Goal: Transaction & Acquisition: Purchase product/service

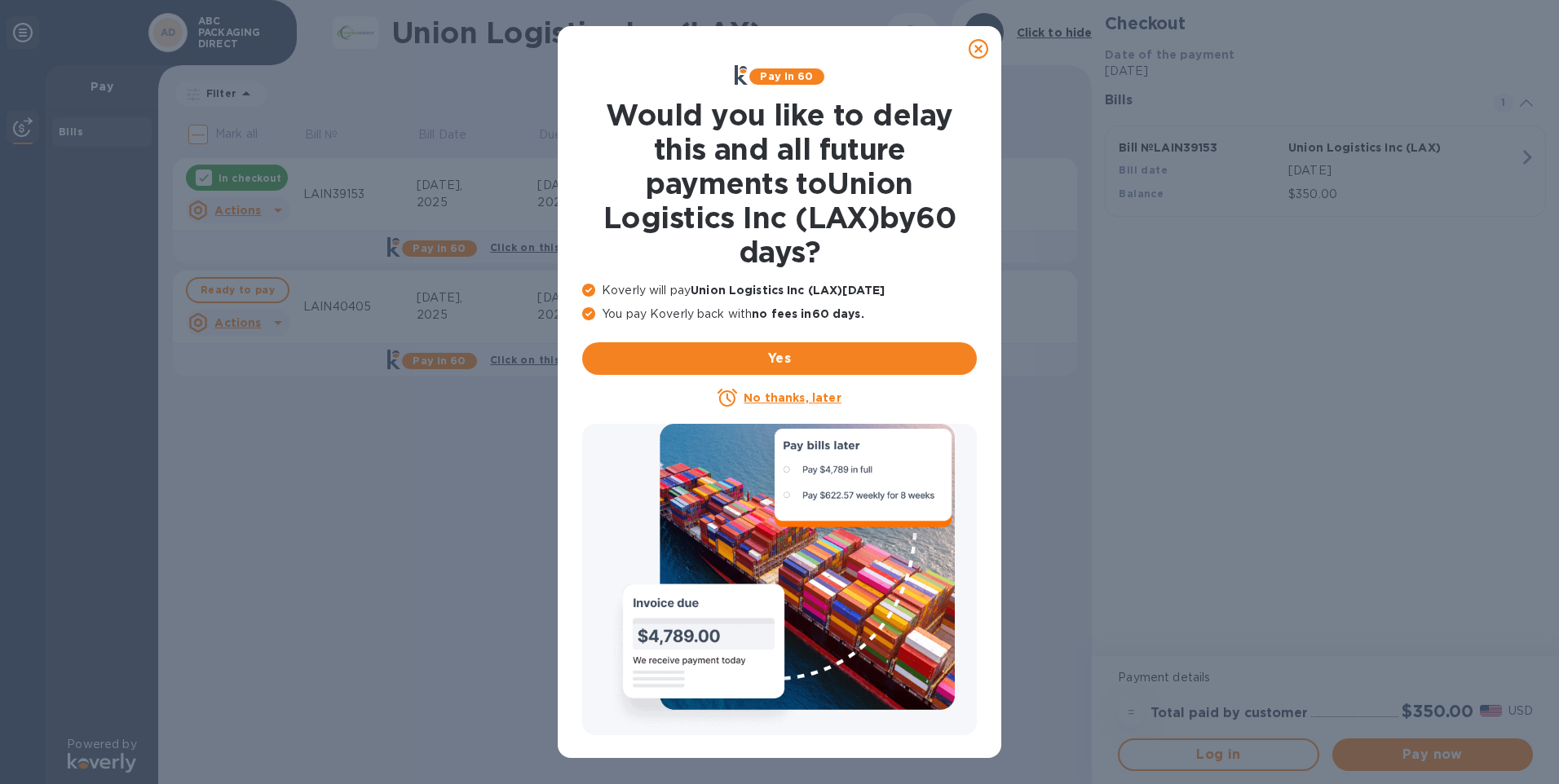
click at [969, 52] on icon at bounding box center [978, 49] width 19 height 19
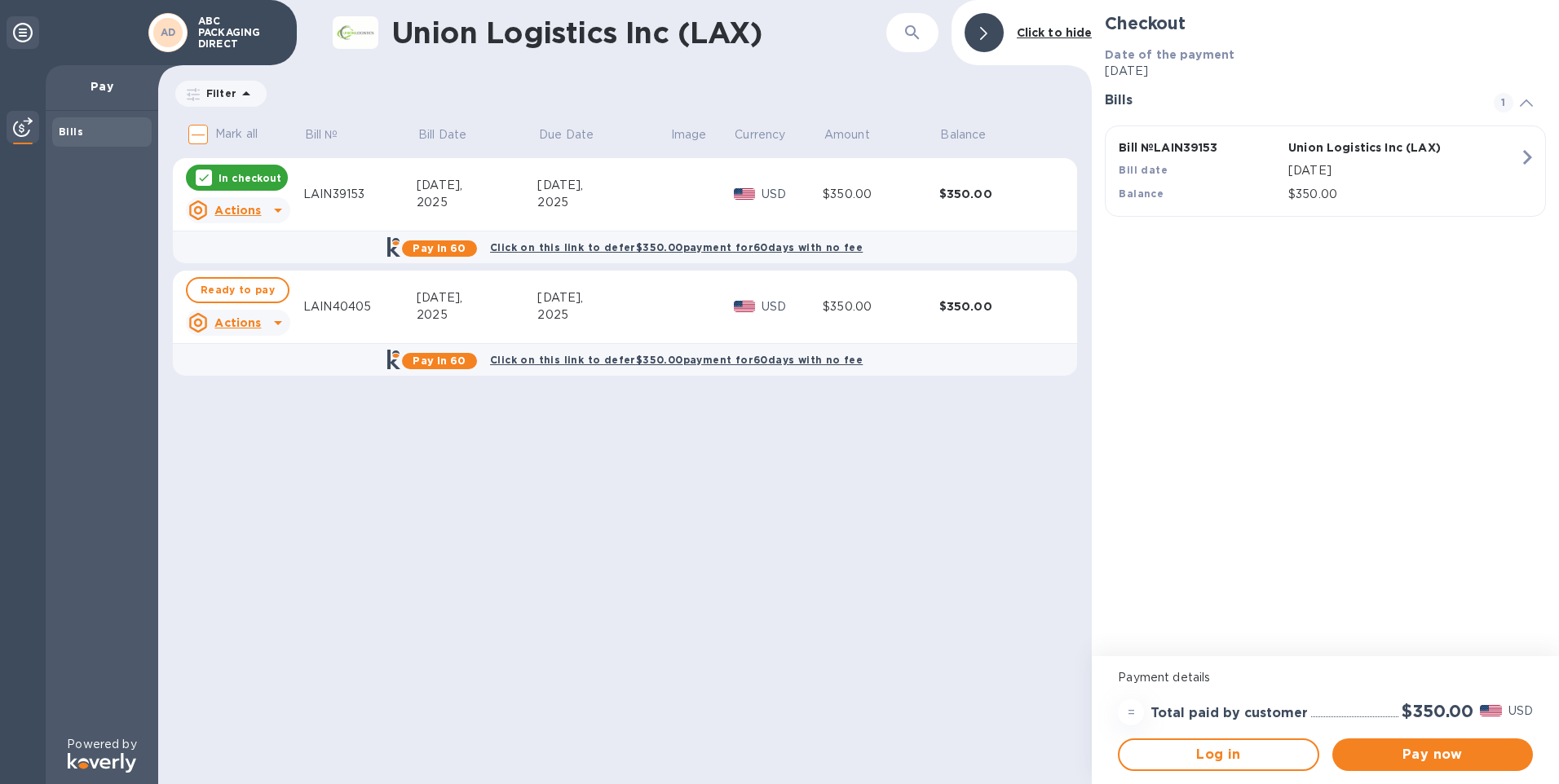
click at [607, 544] on div "Union Logistics Inc (LAX) ​ Click to hide Filter Amount Mark all Bill № Bill Da…" at bounding box center [625, 392] width 933 height 784
click at [1397, 749] on span "Pay now" at bounding box center [1432, 754] width 174 height 19
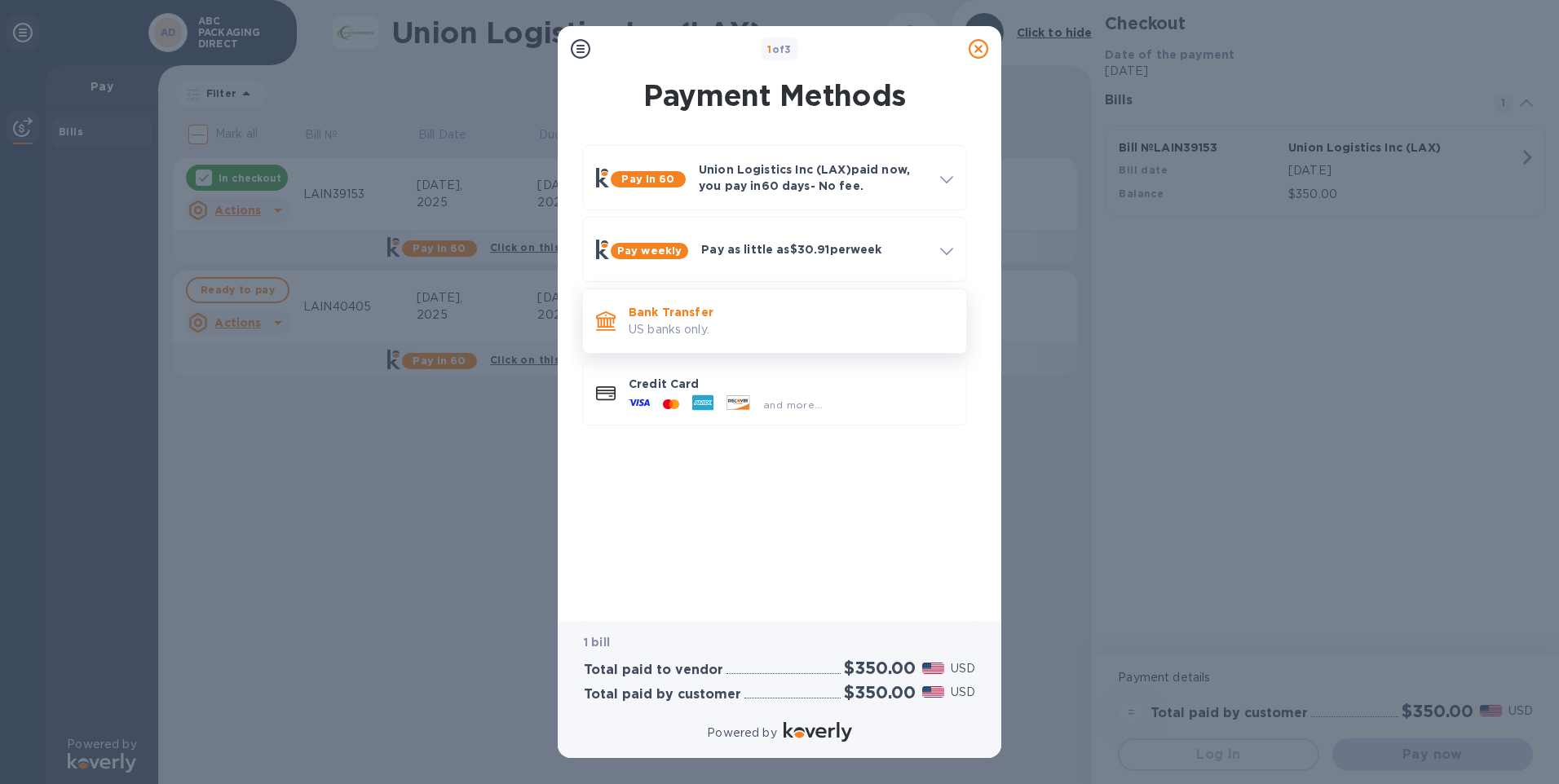
click at [800, 310] on p "Bank Transfer" at bounding box center [790, 312] width 324 height 16
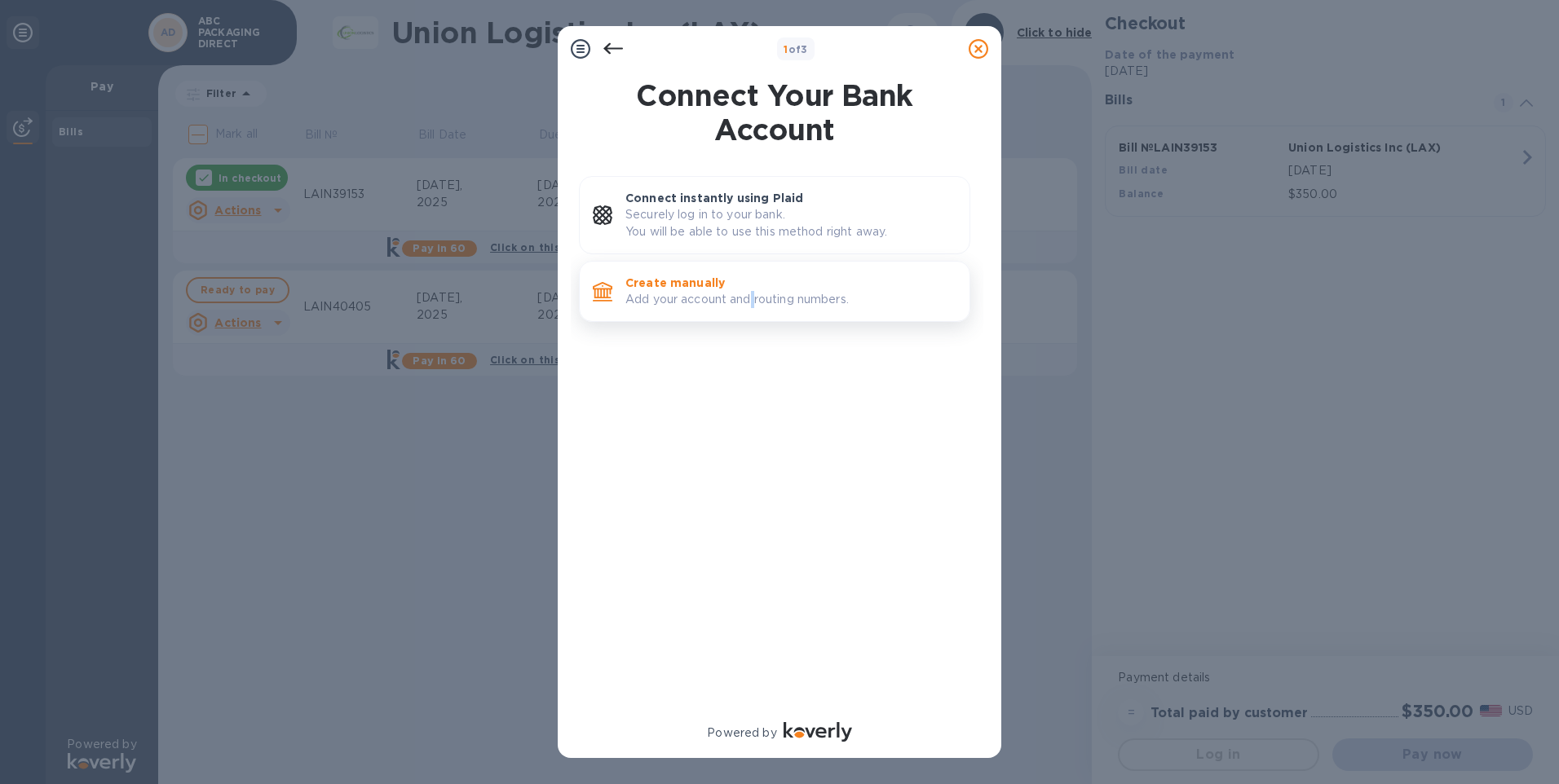
click at [757, 297] on p "Add your account and routing numbers." at bounding box center [791, 299] width 331 height 17
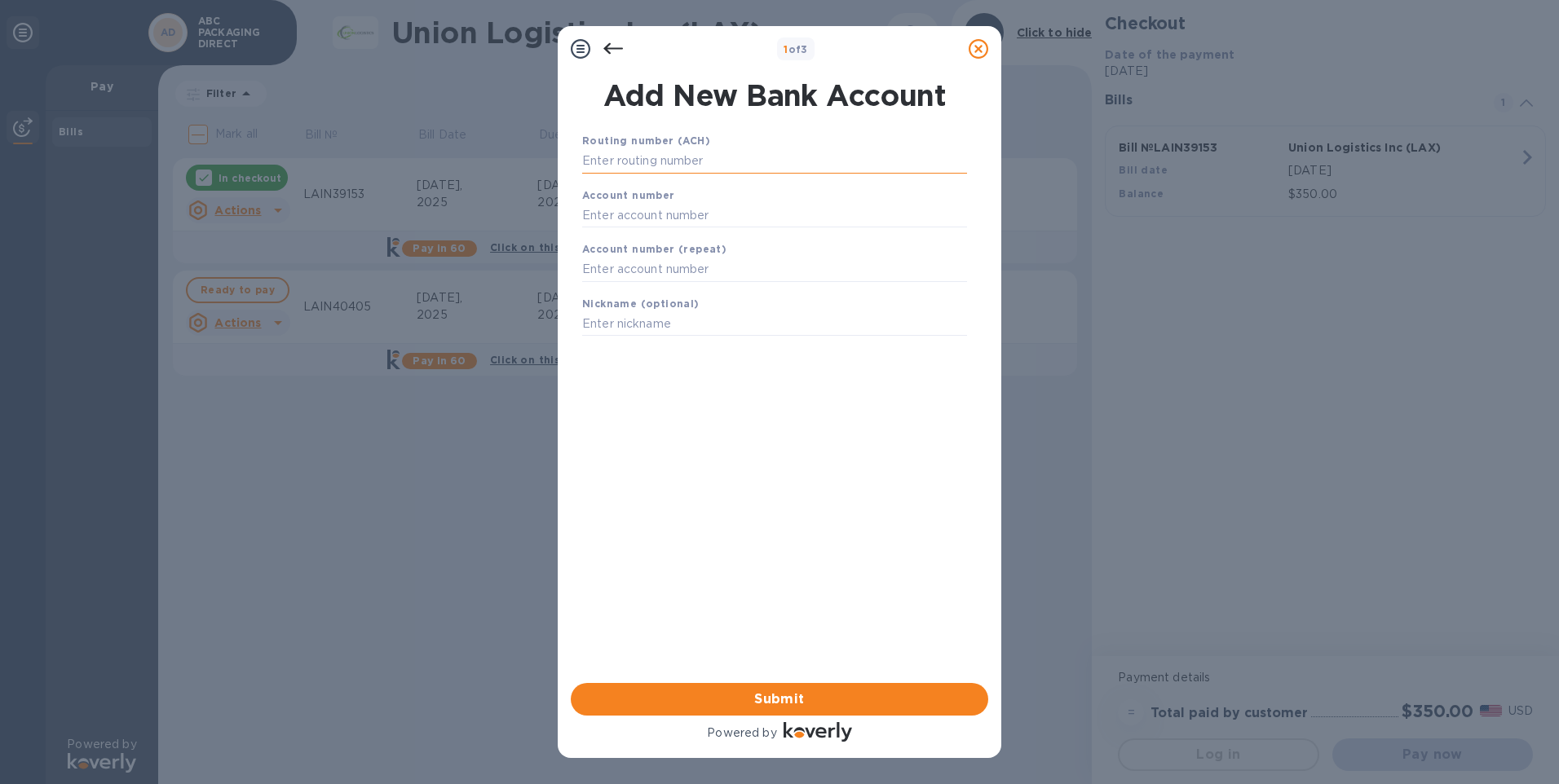
click at [681, 168] on input "text" at bounding box center [775, 162] width 384 height 25
type input "041000153"
type input "01663246763"
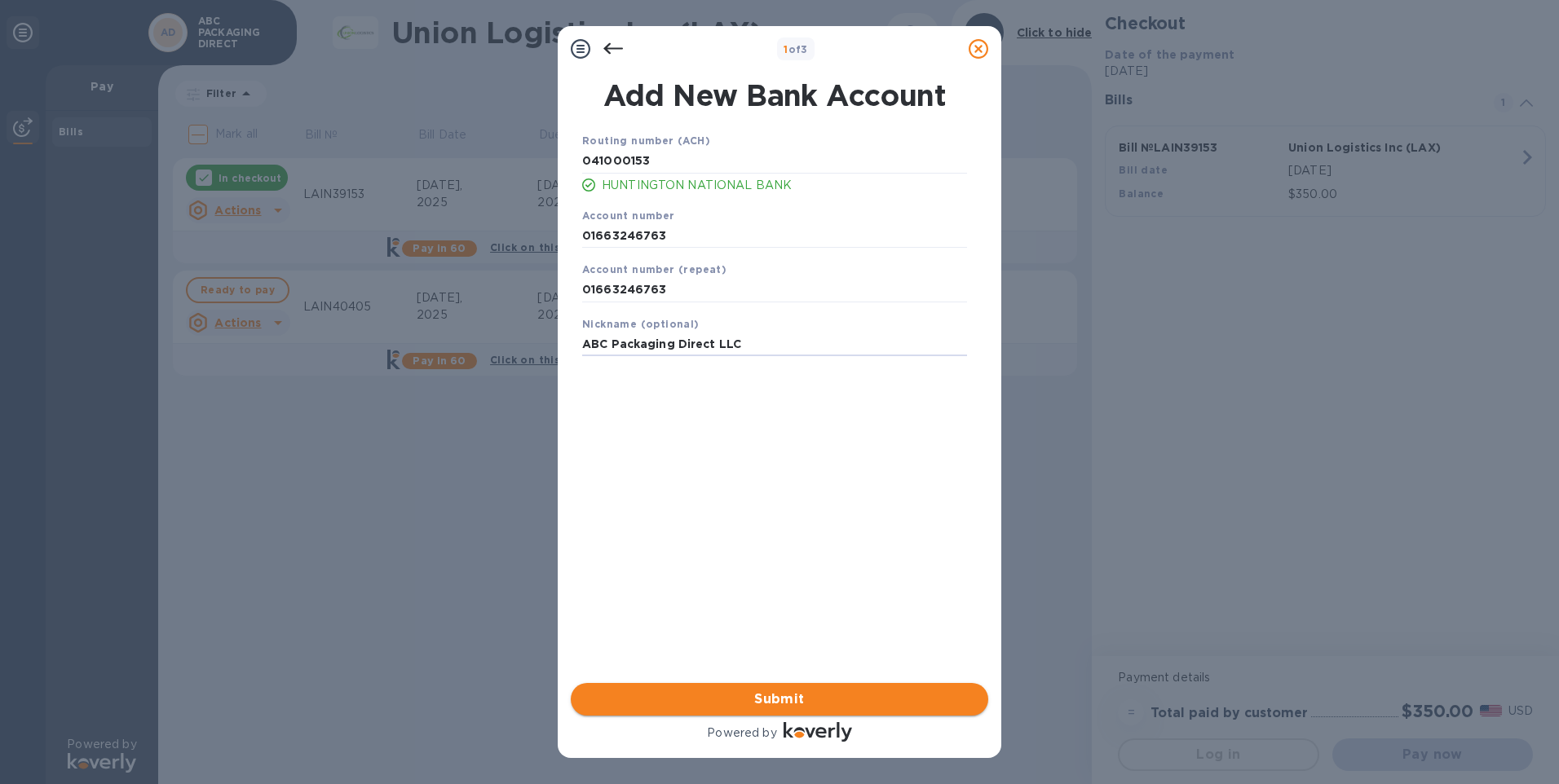
type input "ABC Packaging Direct LLC"
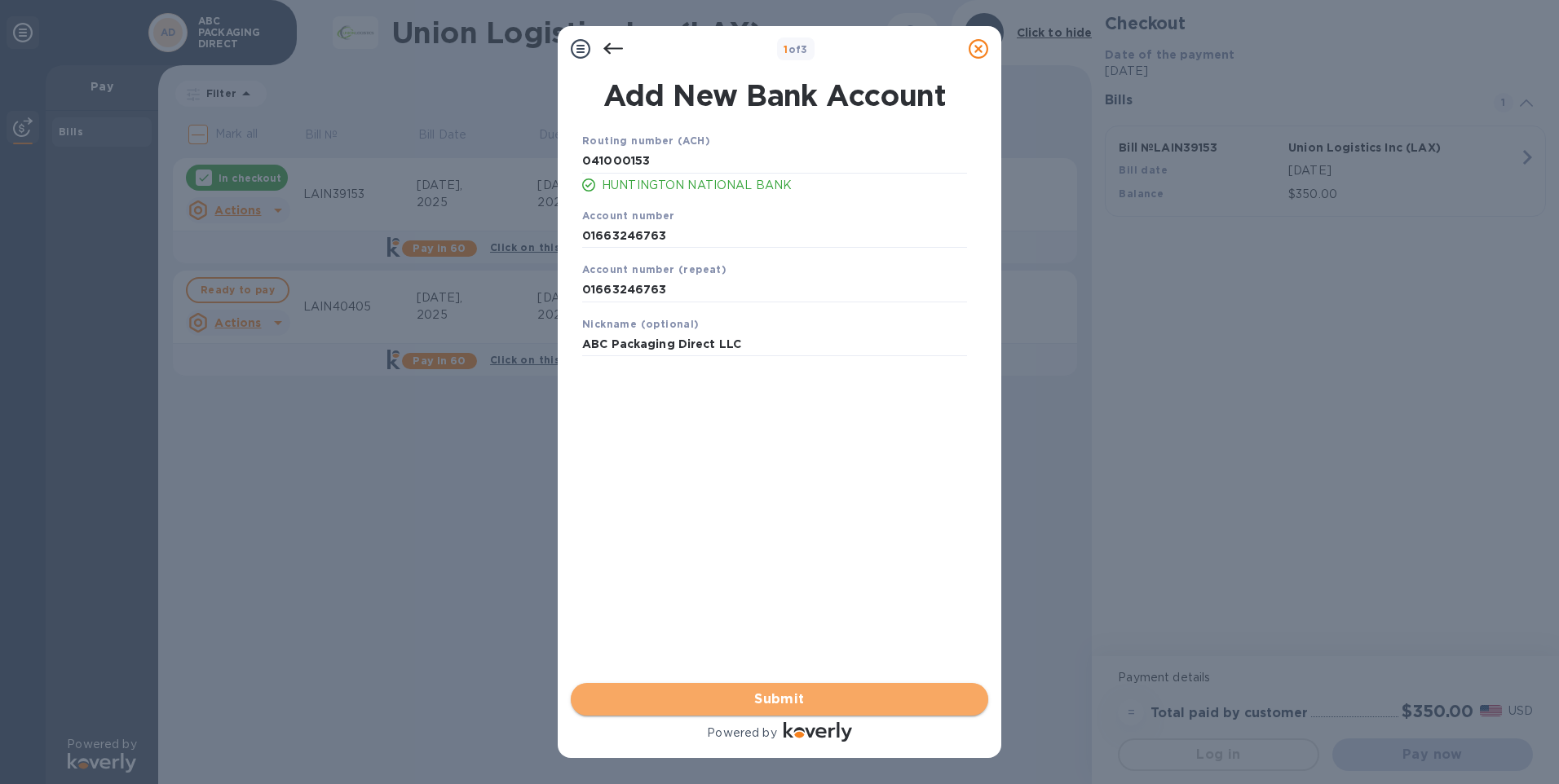
click at [754, 698] on span "Submit" at bounding box center [779, 699] width 391 height 19
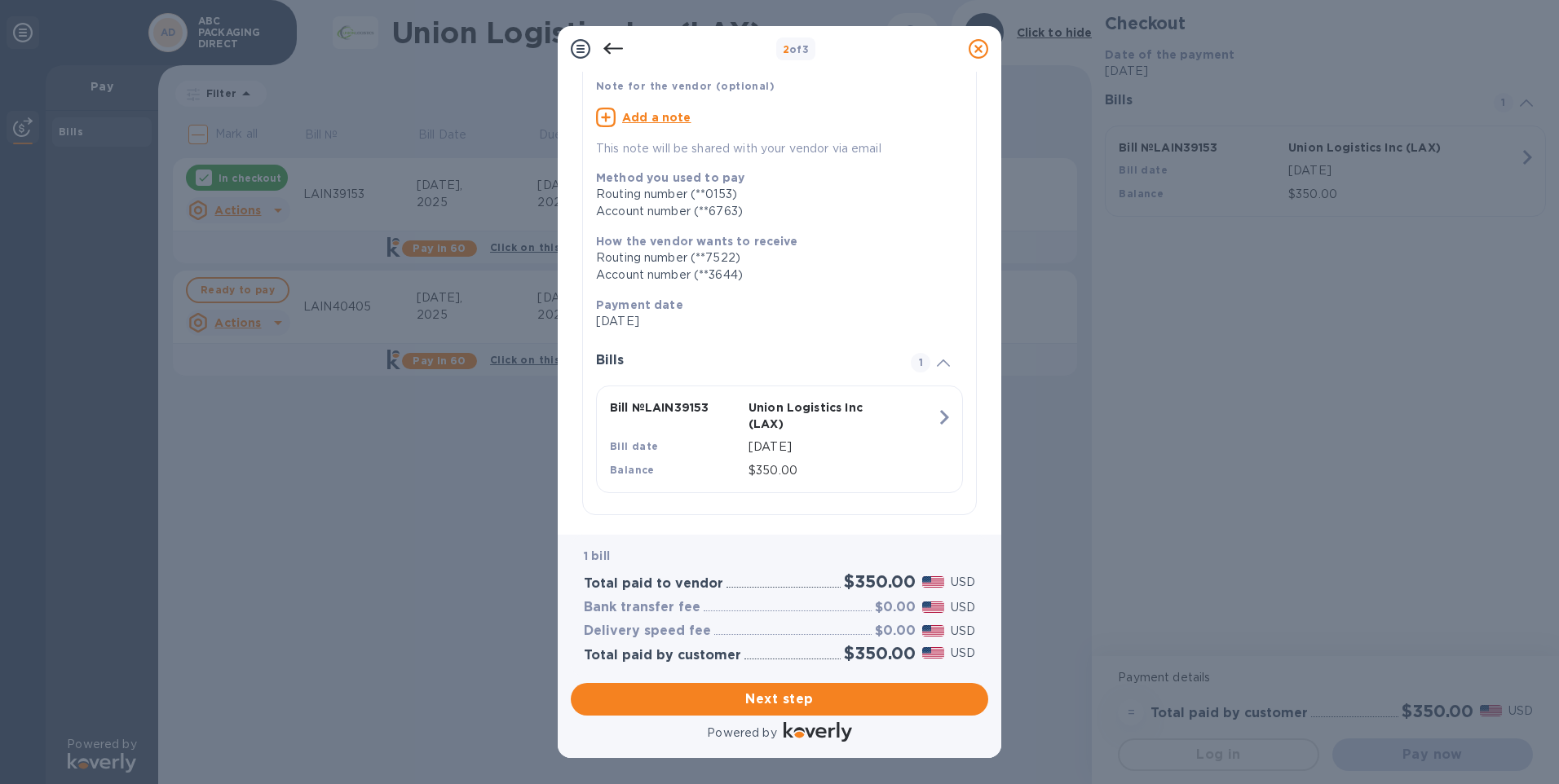
scroll to position [124, 0]
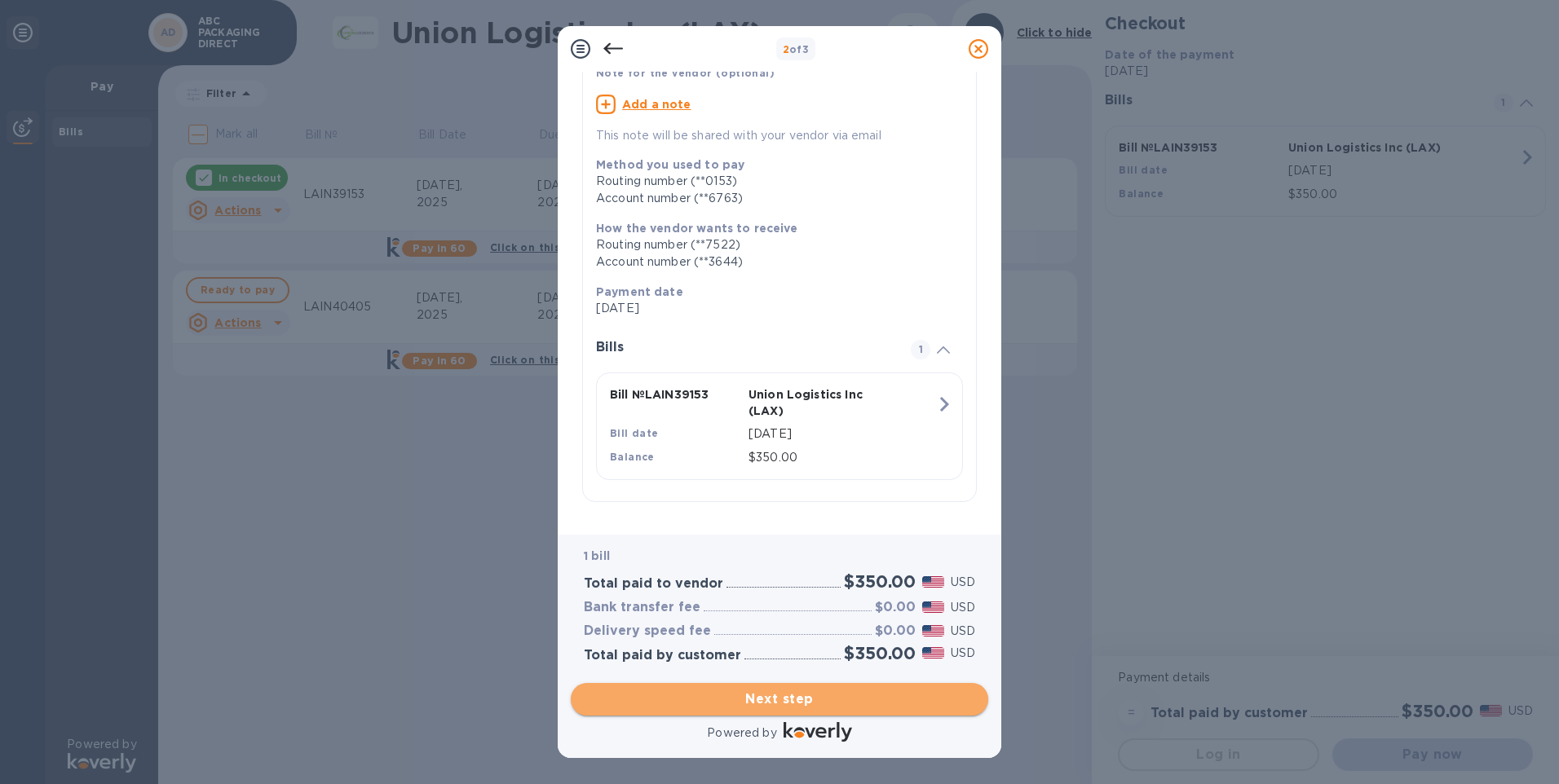
click at [761, 698] on span "Next step" at bounding box center [779, 699] width 391 height 19
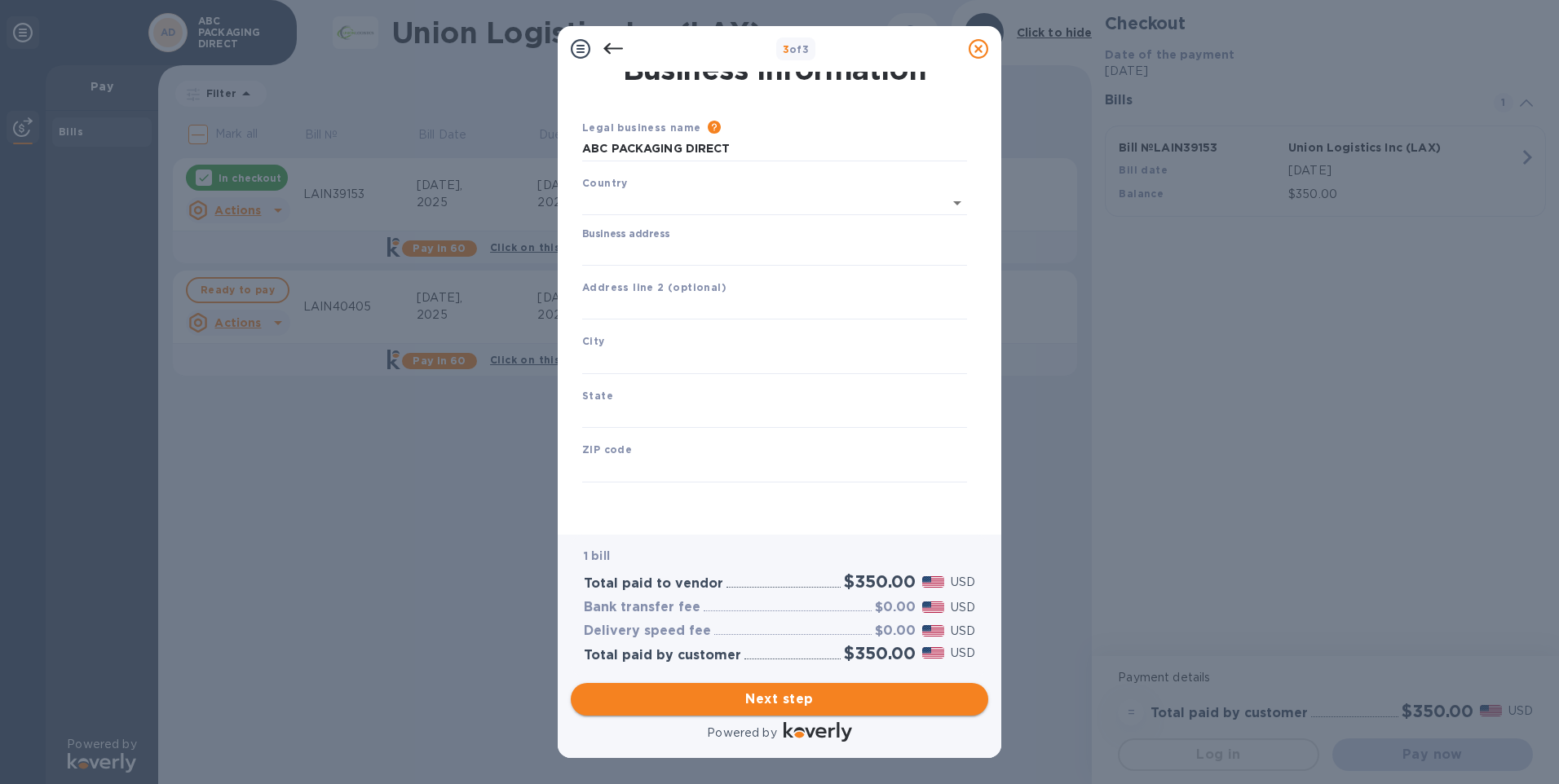
scroll to position [13, 0]
type input "[GEOGRAPHIC_DATA]"
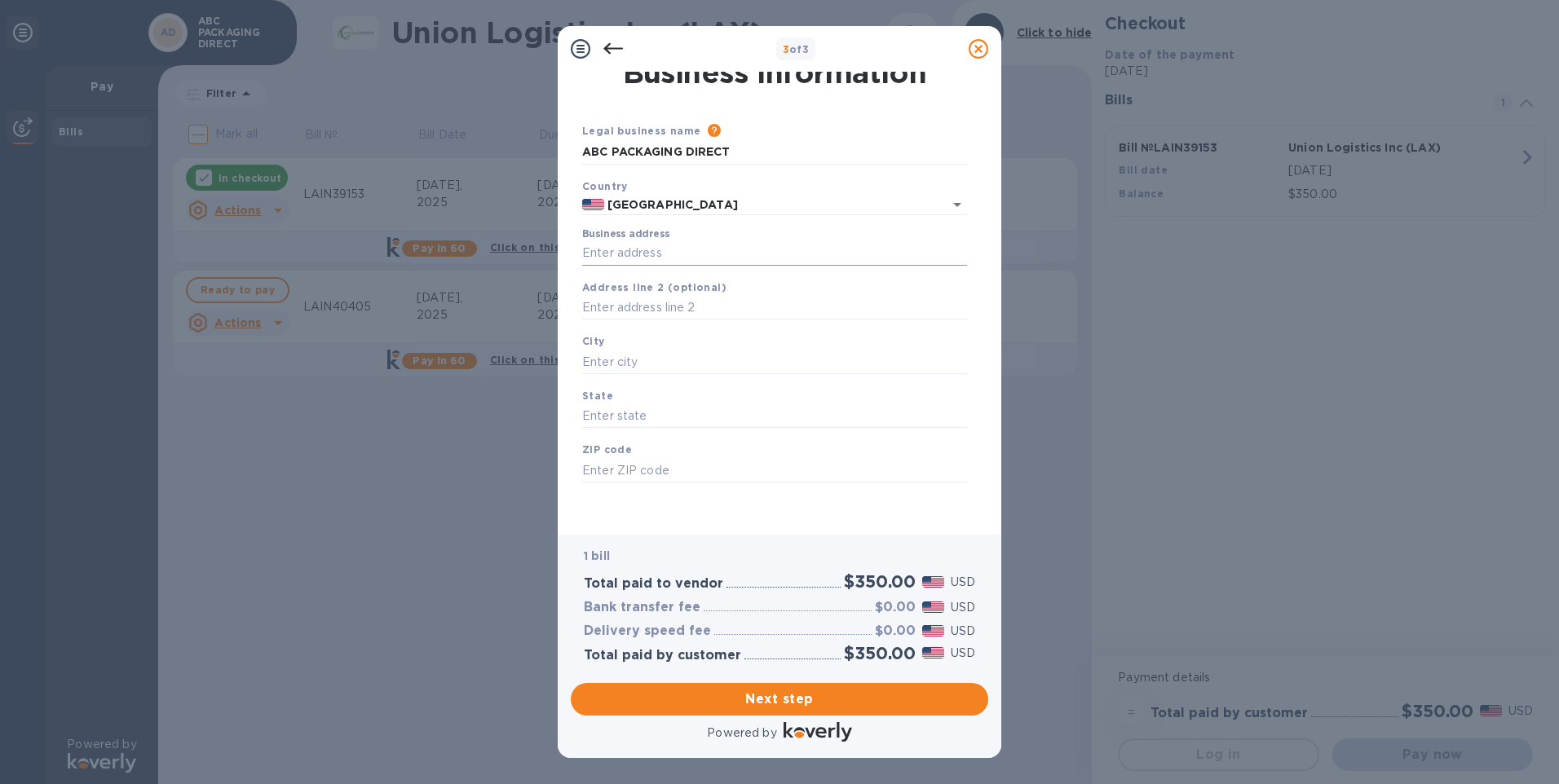
click at [664, 255] on input "Business address" at bounding box center [775, 253] width 384 height 25
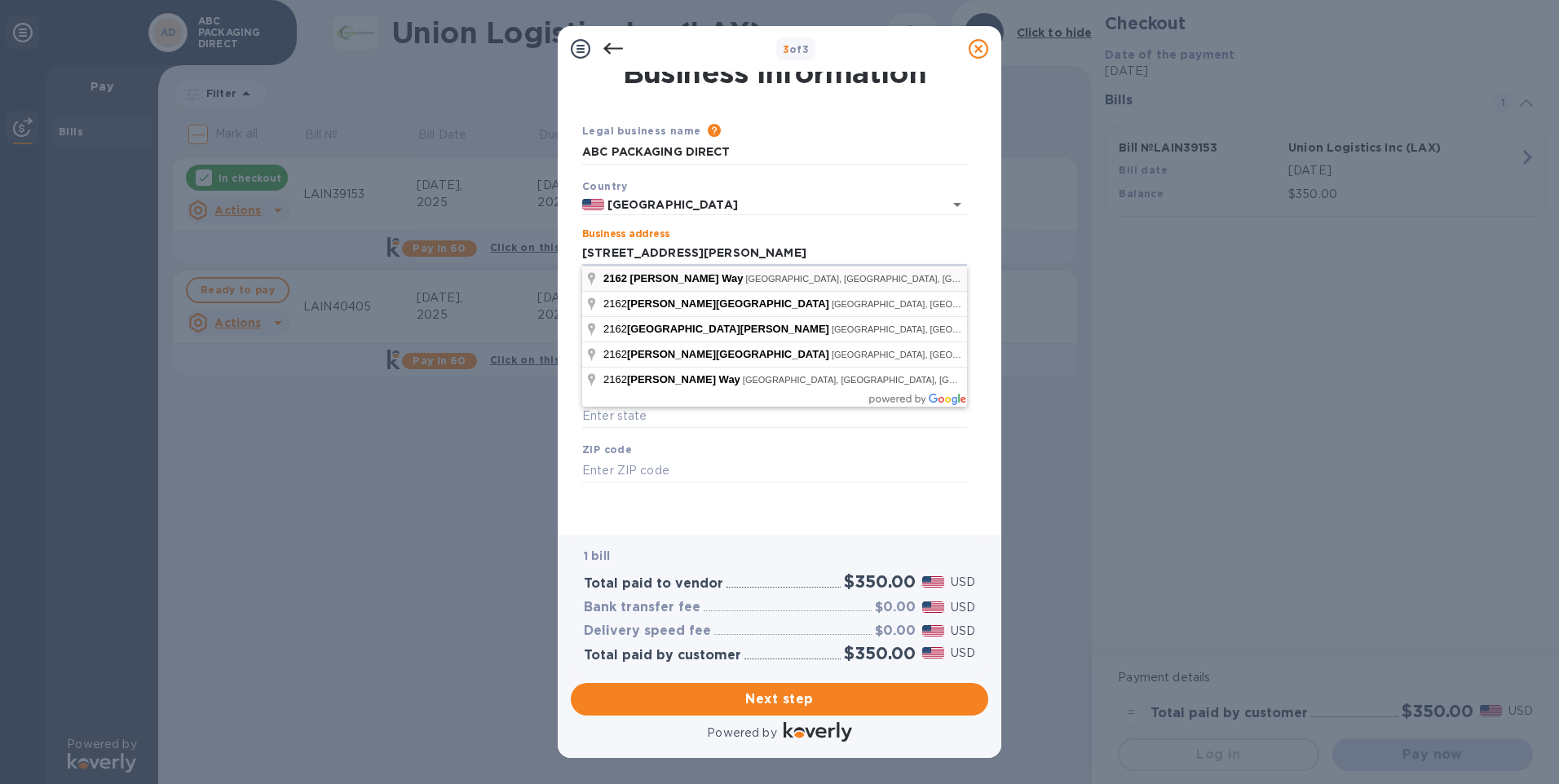
type input "[STREET_ADDRESS][PERSON_NAME]"
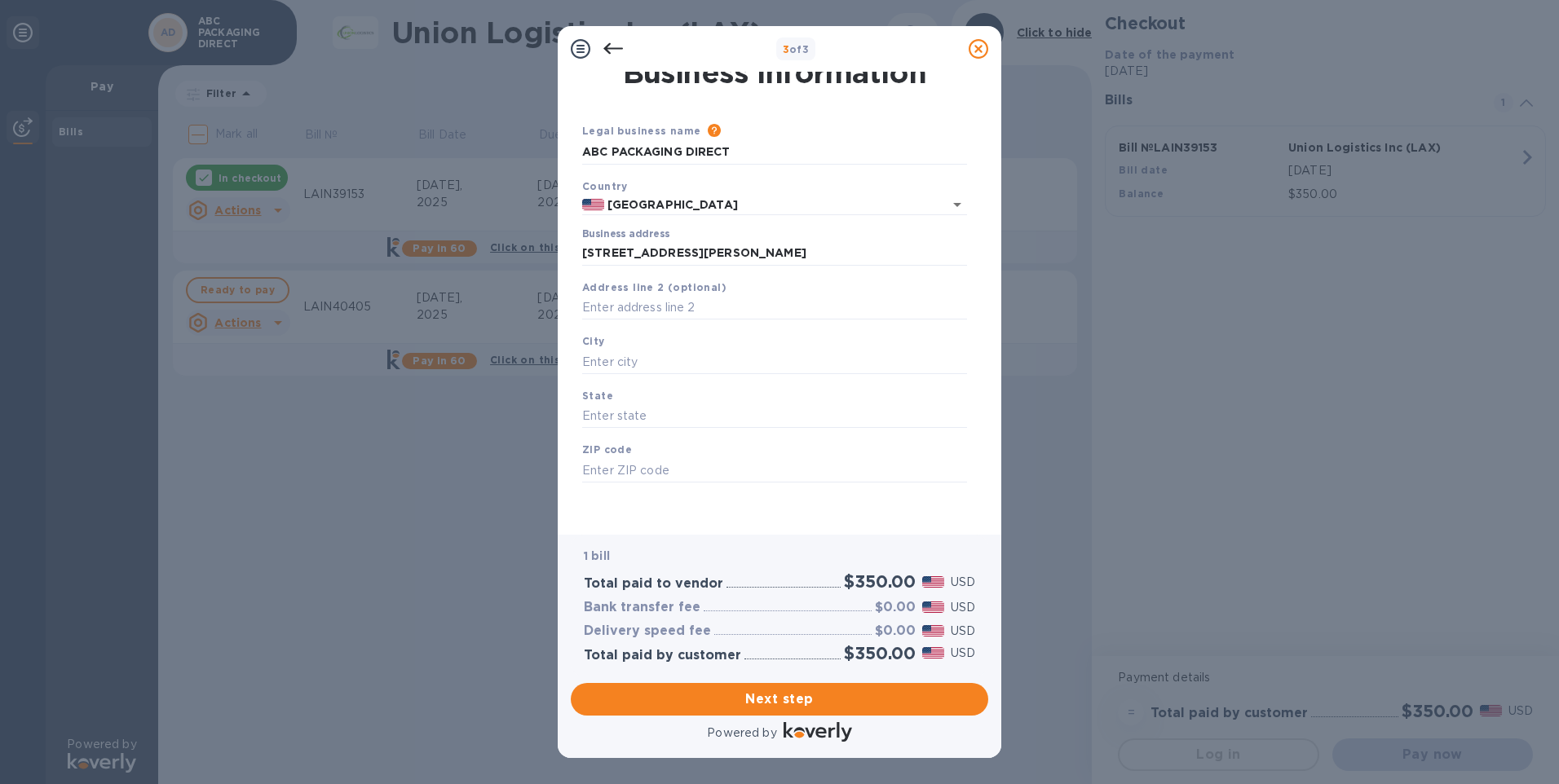
type input "Avon"
type input "OH"
type input "44011"
click at [735, 702] on span "Next step" at bounding box center [779, 699] width 391 height 19
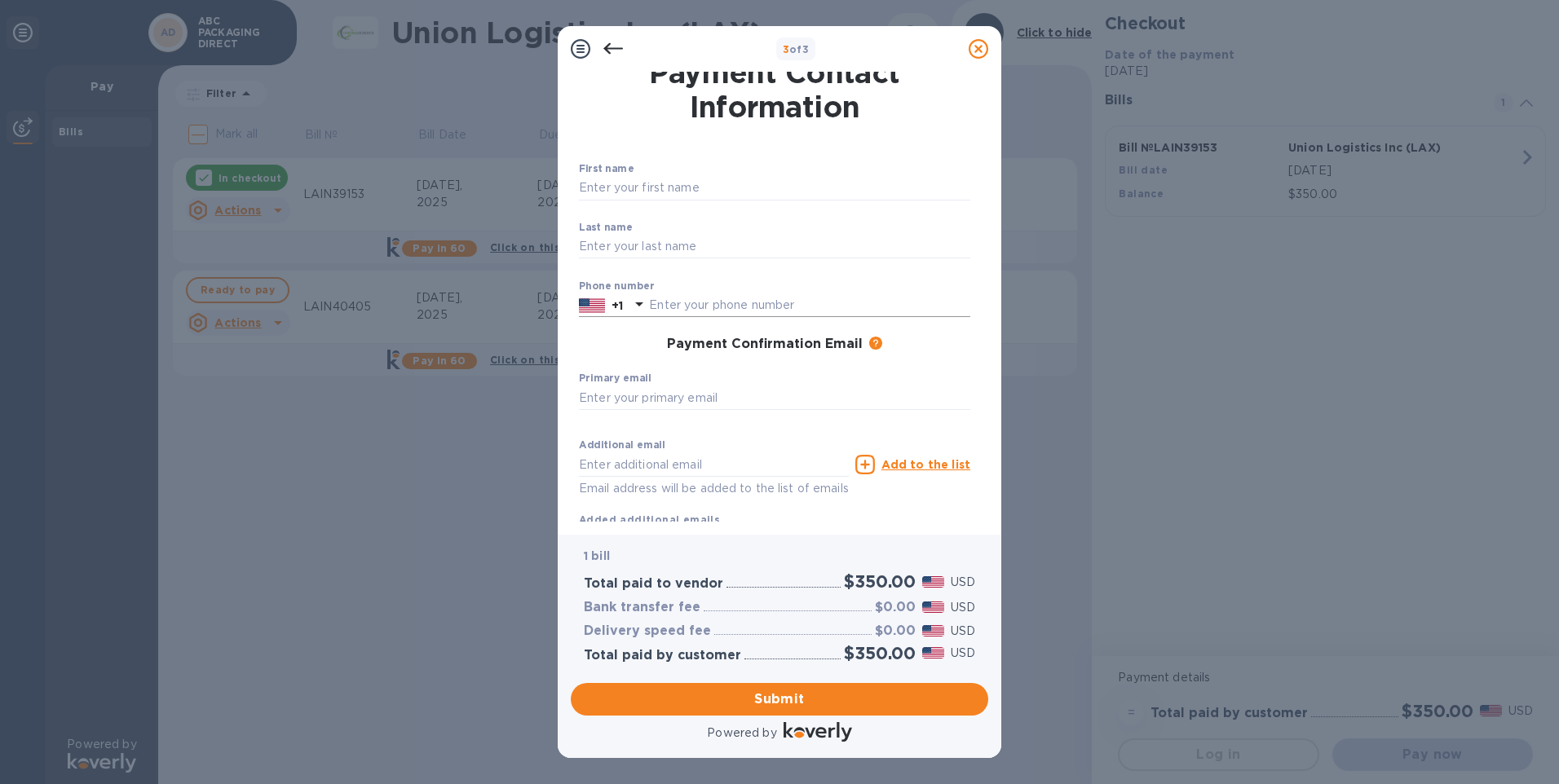
click at [717, 305] on input "text" at bounding box center [809, 306] width 321 height 25
click at [702, 185] on input "text" at bounding box center [774, 188] width 391 height 25
type input "ABC Packaging Direct LLC"
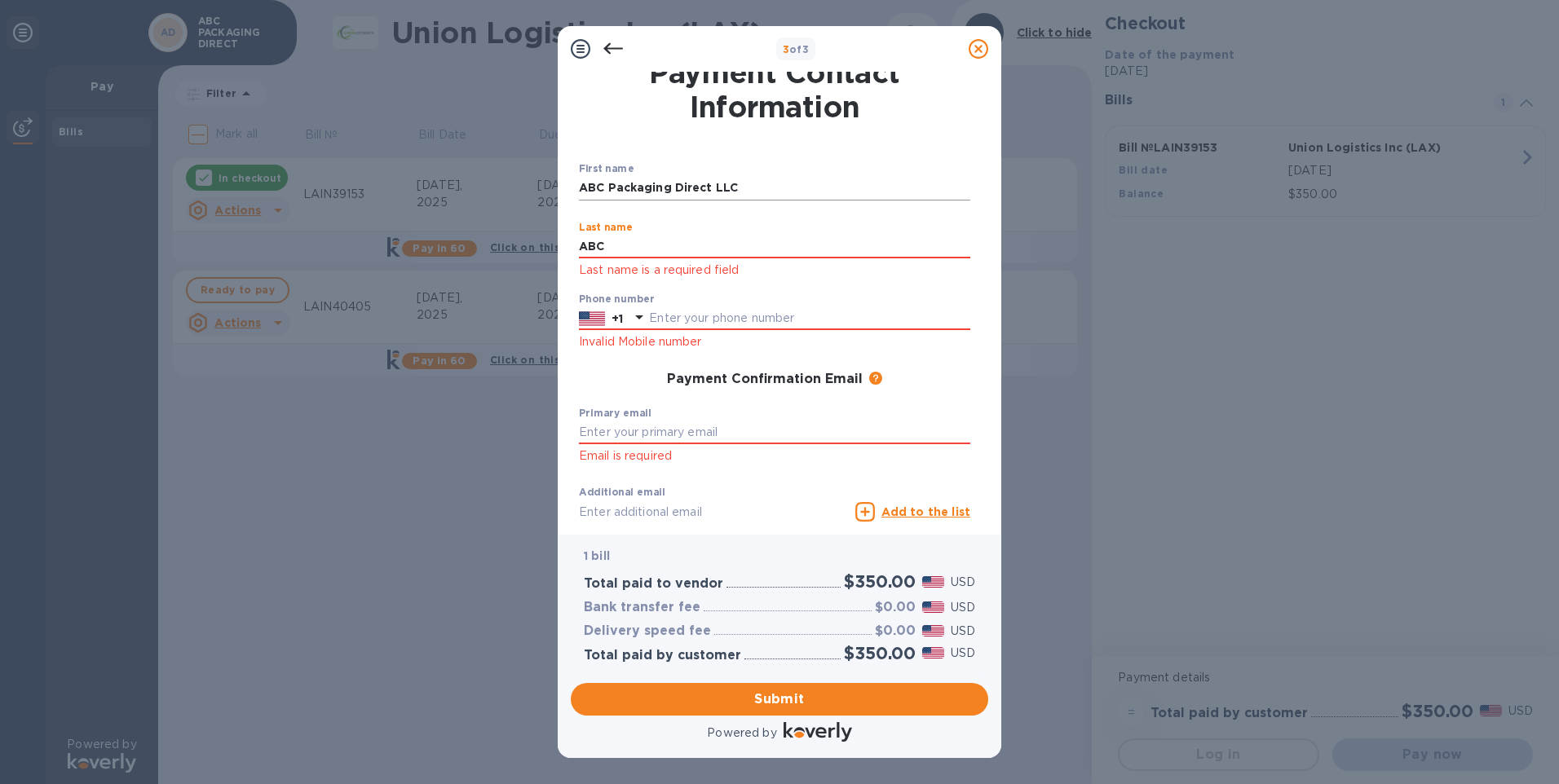
type input "ABC Packaging Direct LLC"
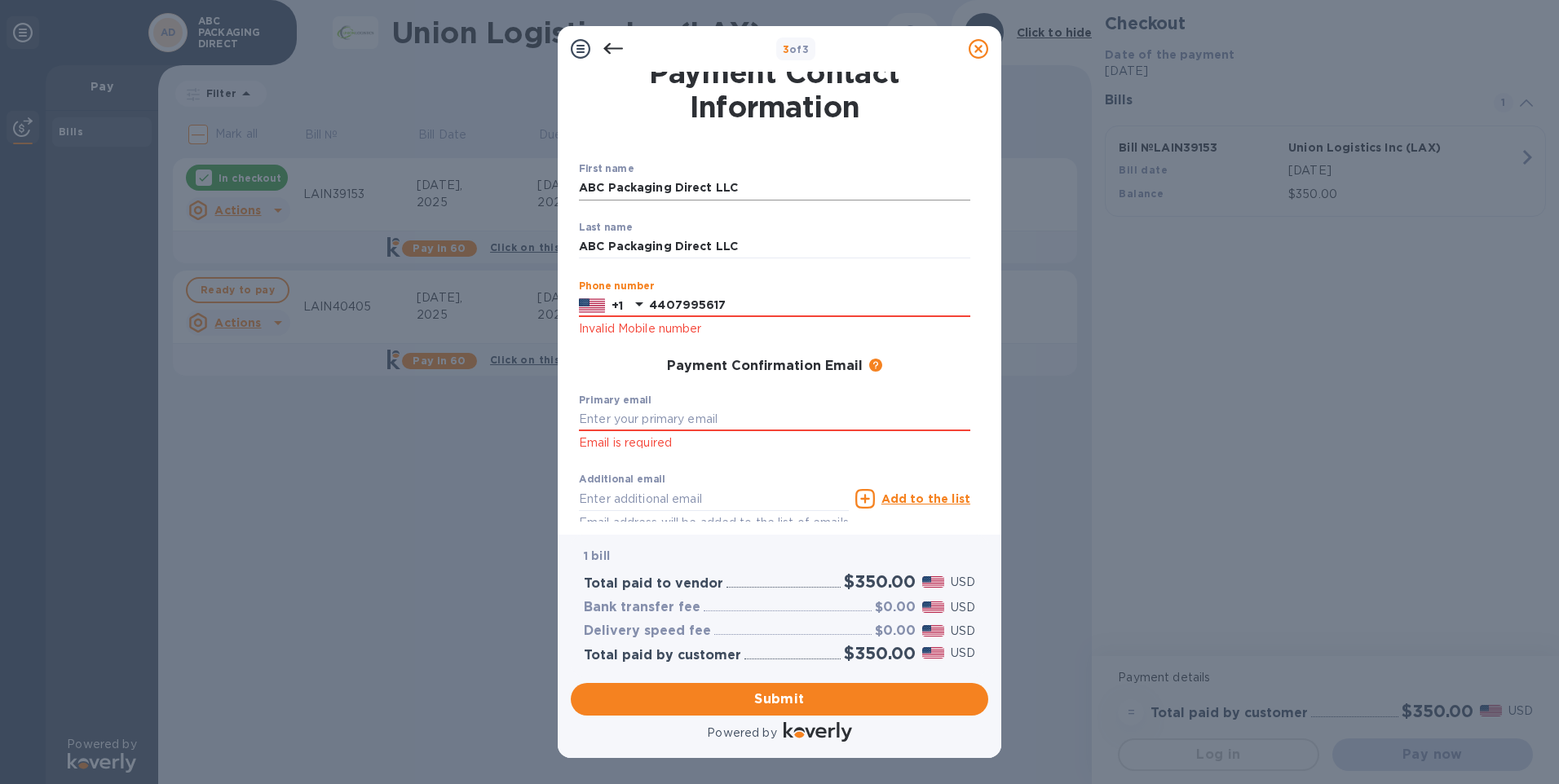
type input "4407995617"
type input "[EMAIL_ADDRESS][DOMAIN_NAME]"
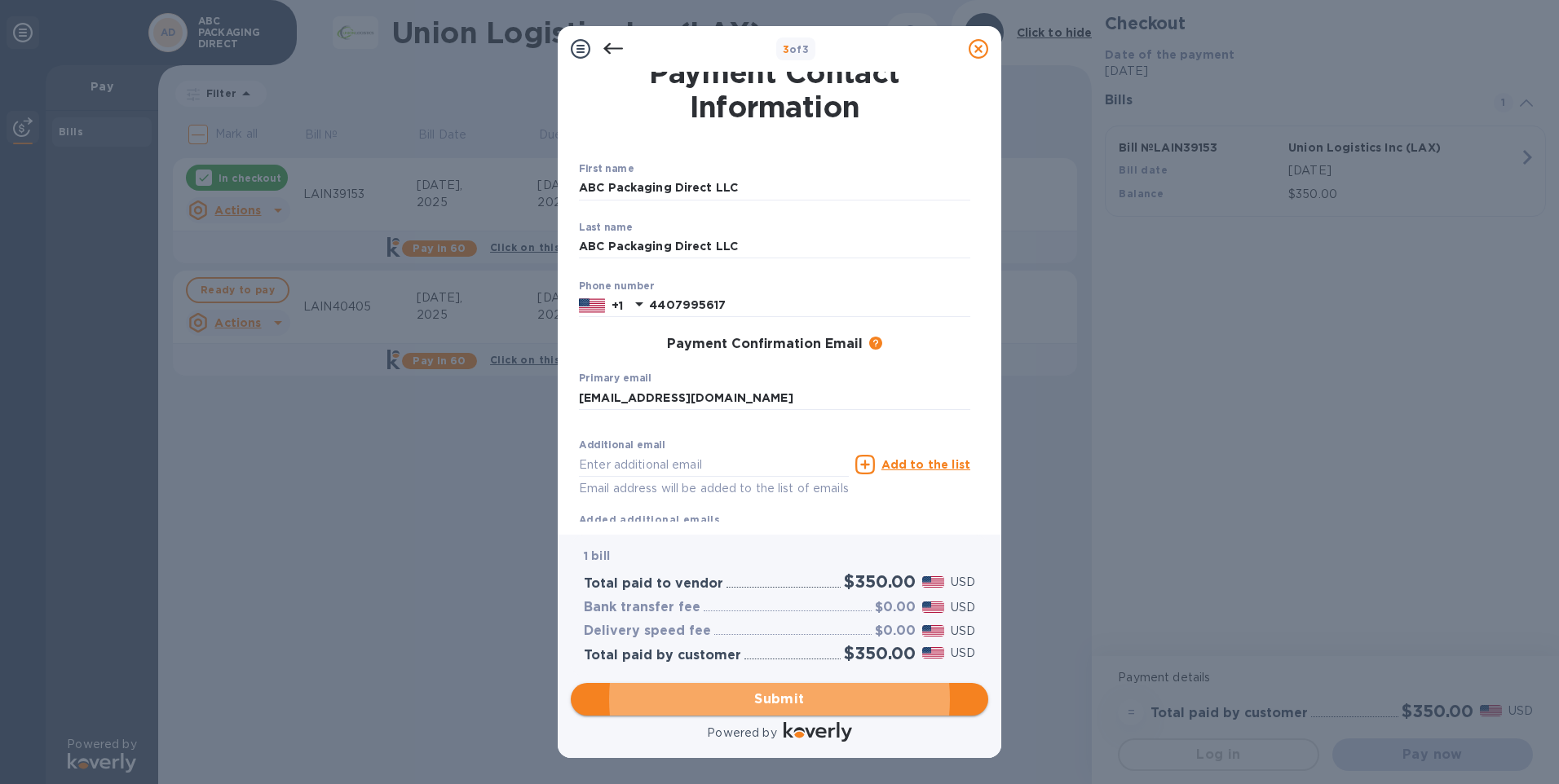
click at [831, 695] on span "Submit" at bounding box center [779, 699] width 391 height 19
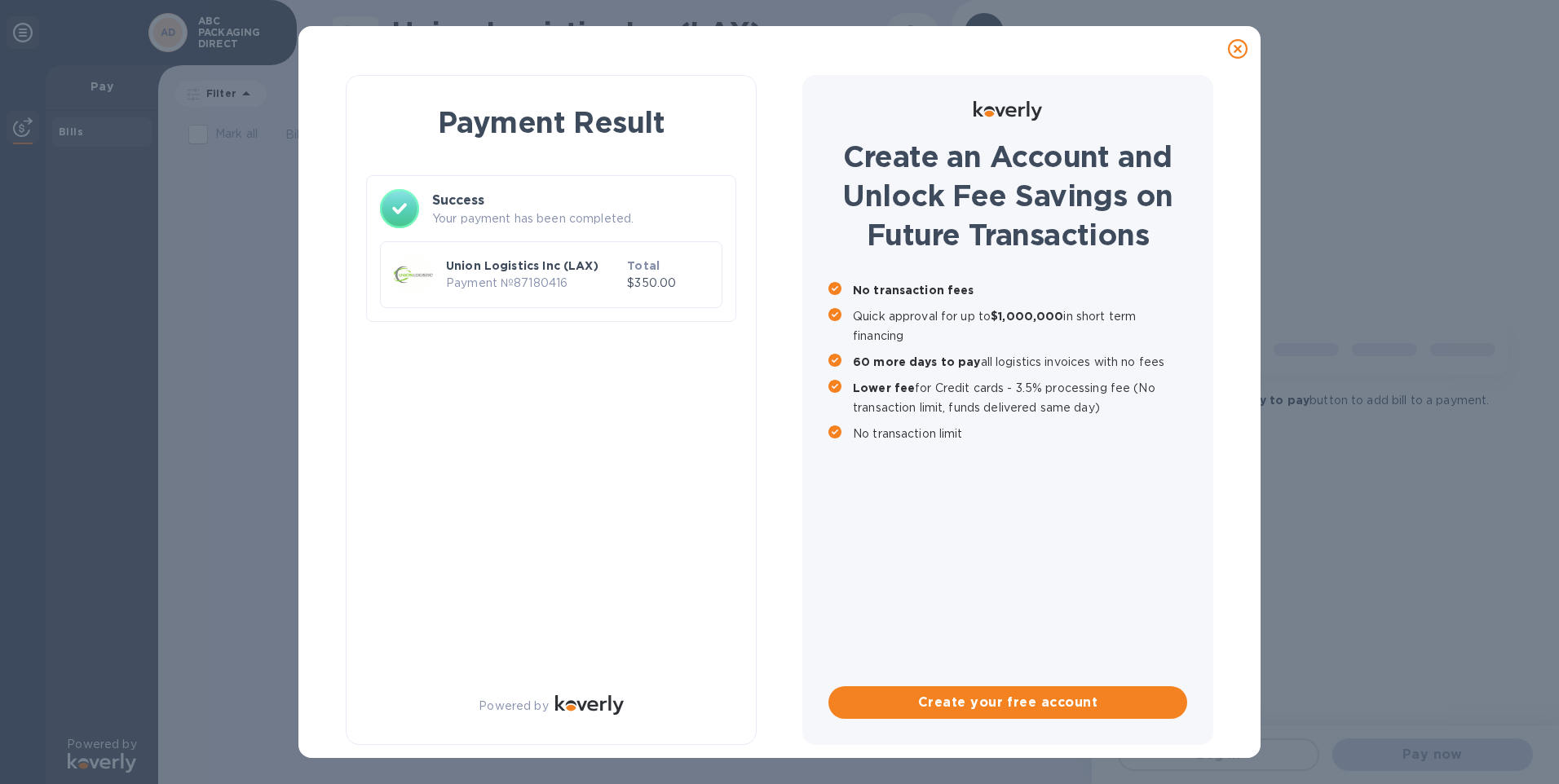
scroll to position [0, 0]
checkbox input "true"
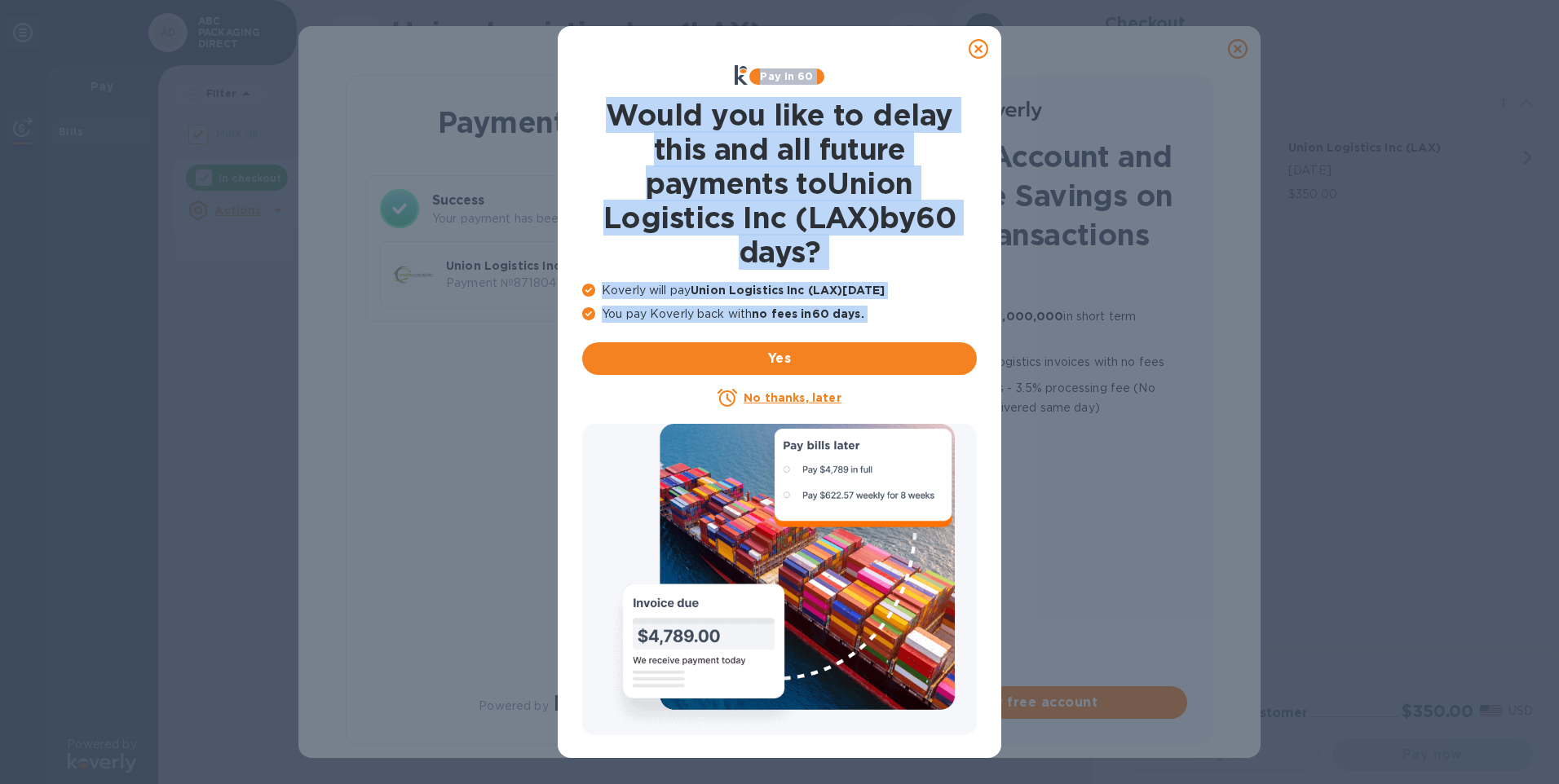
drag, startPoint x: 975, startPoint y: 51, endPoint x: 880, endPoint y: 599, distance: 556.2
click at [880, 599] on div "Pay in 60 Would you like to delay this and all future payments to Union Logisti…" at bounding box center [780, 391] width 444 height 731
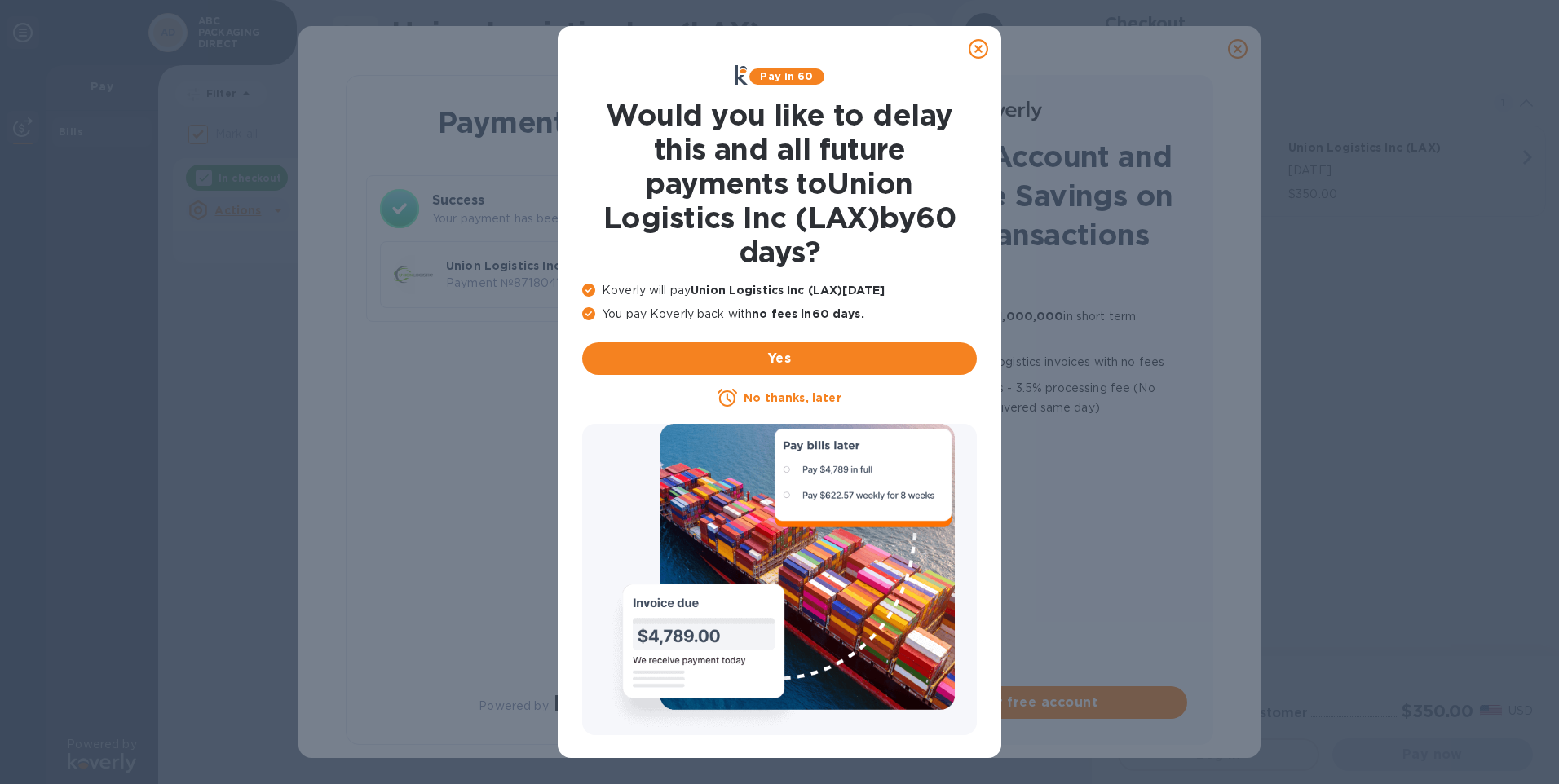
click at [542, 461] on div "Pay in 60 Would you like to delay this and all future payments to Union Logisti…" at bounding box center [780, 392] width 1559 height 784
click at [780, 397] on u "No thanks, later" at bounding box center [791, 398] width 97 height 13
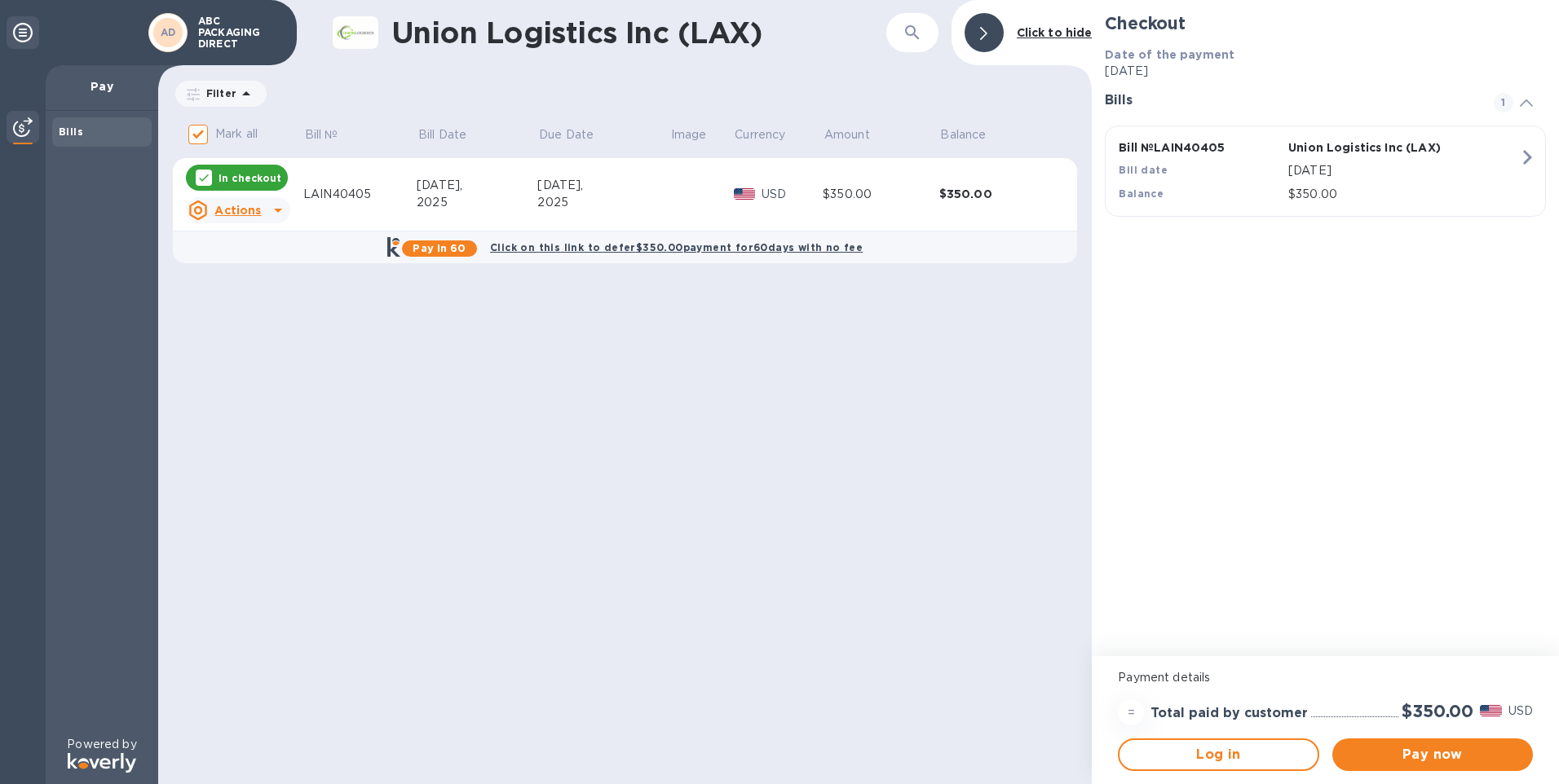
click at [1023, 195] on div "$350.00" at bounding box center [998, 193] width 117 height 16
click at [1403, 754] on span "Pay now" at bounding box center [1432, 754] width 174 height 19
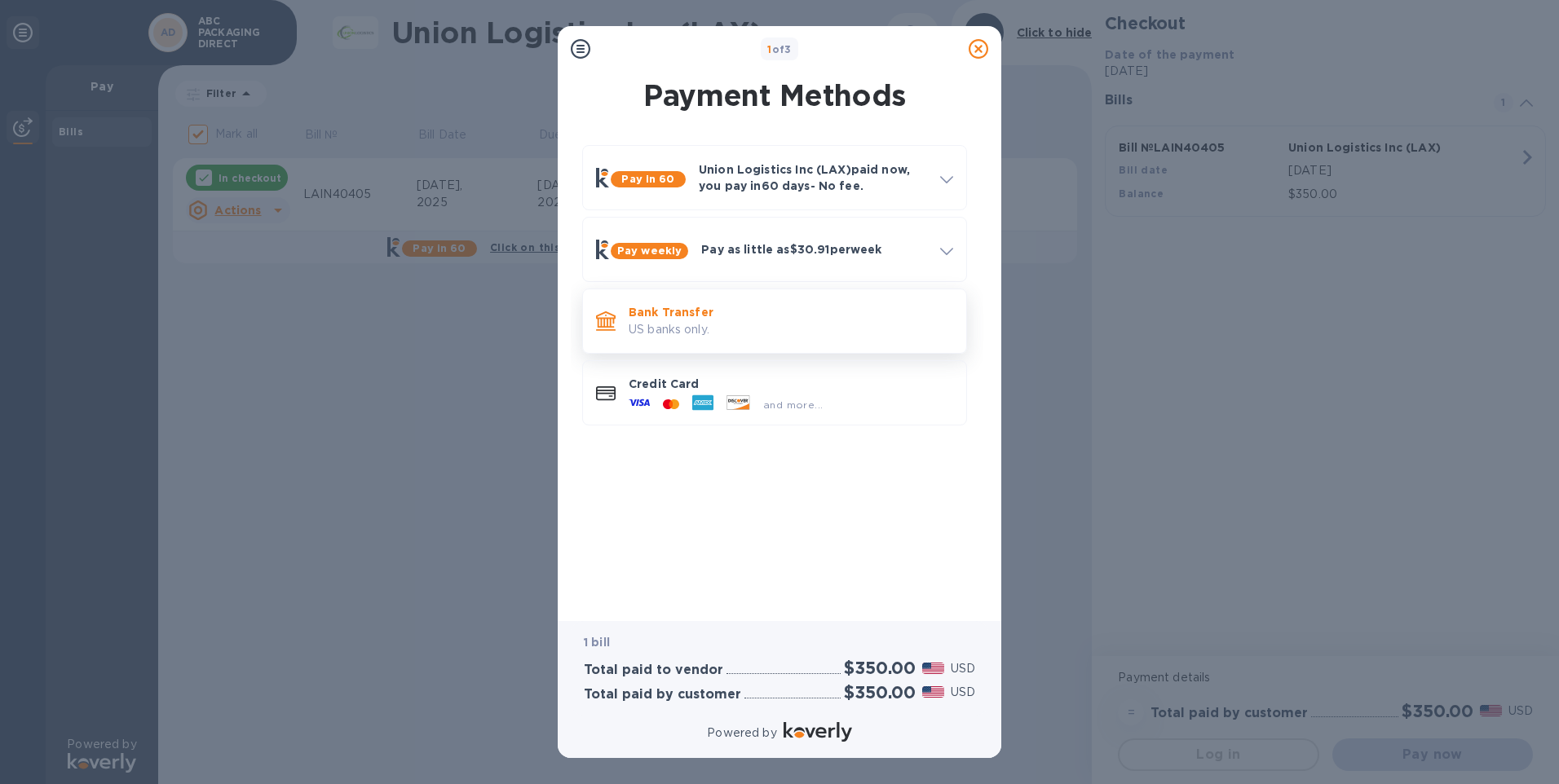
click at [713, 303] on div "Bank Transfer US banks only." at bounding box center [790, 320] width 338 height 47
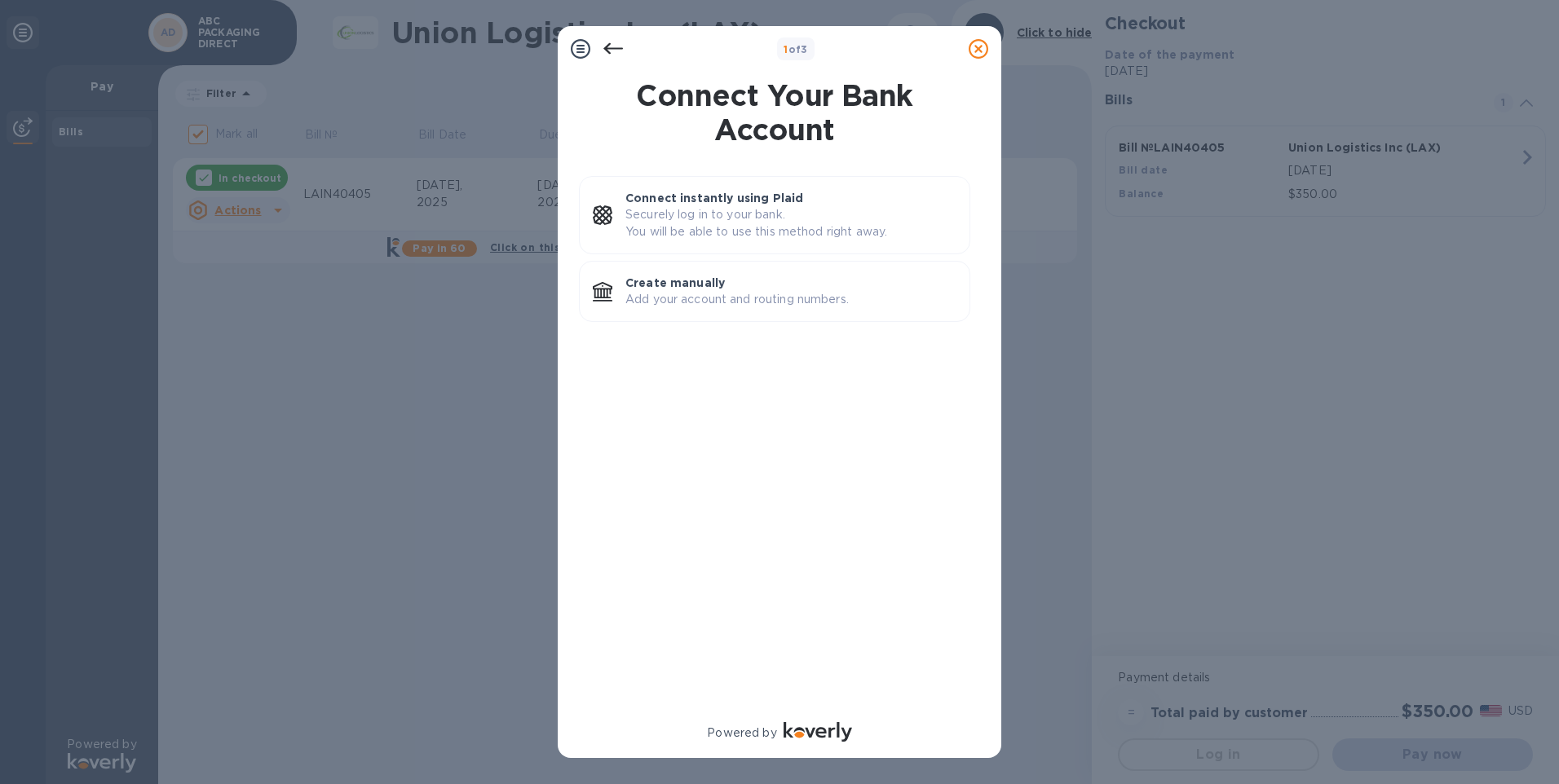
click at [614, 42] on icon at bounding box center [613, 49] width 19 height 19
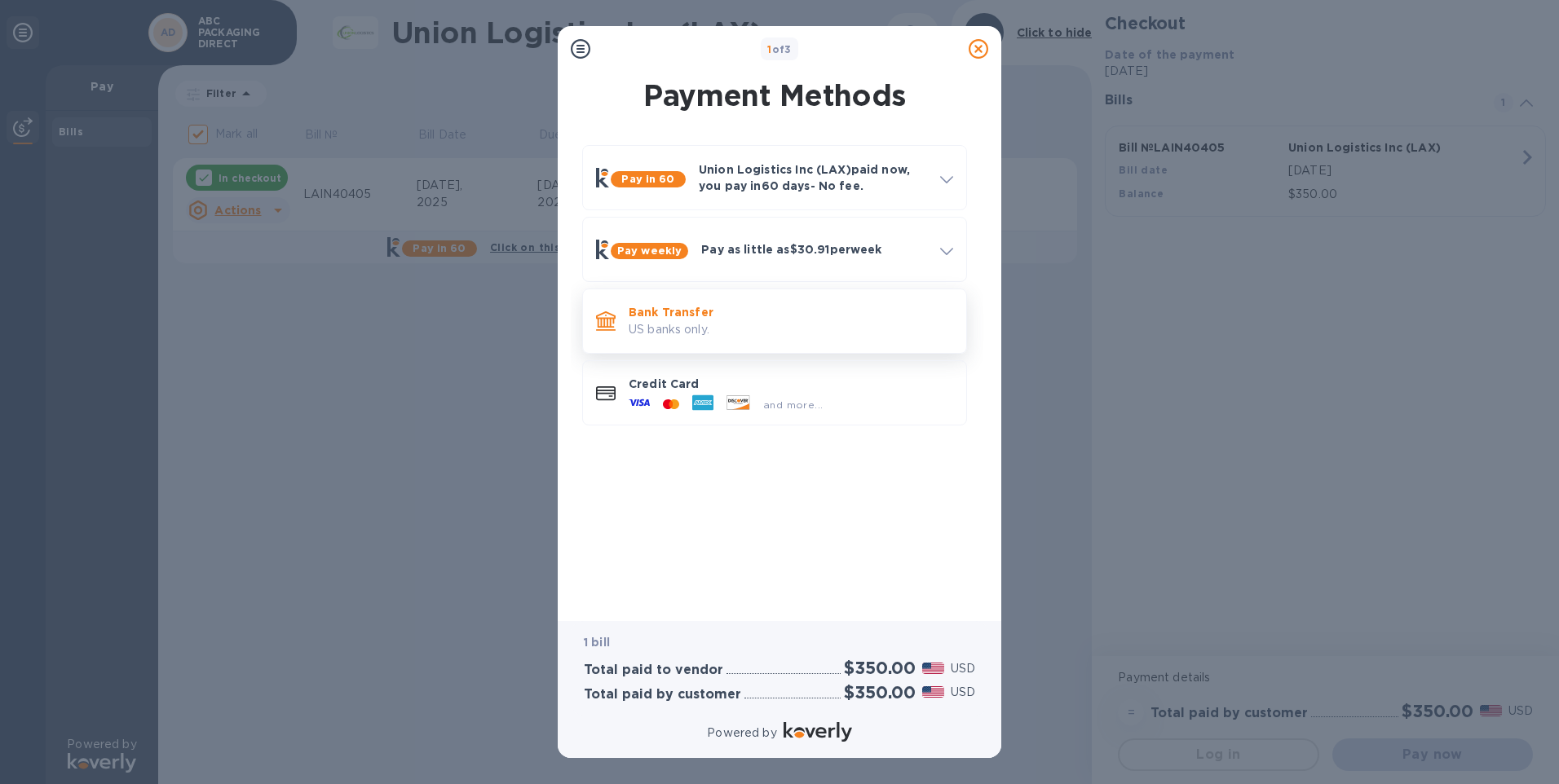
click at [740, 317] on p "Bank Transfer" at bounding box center [790, 312] width 324 height 16
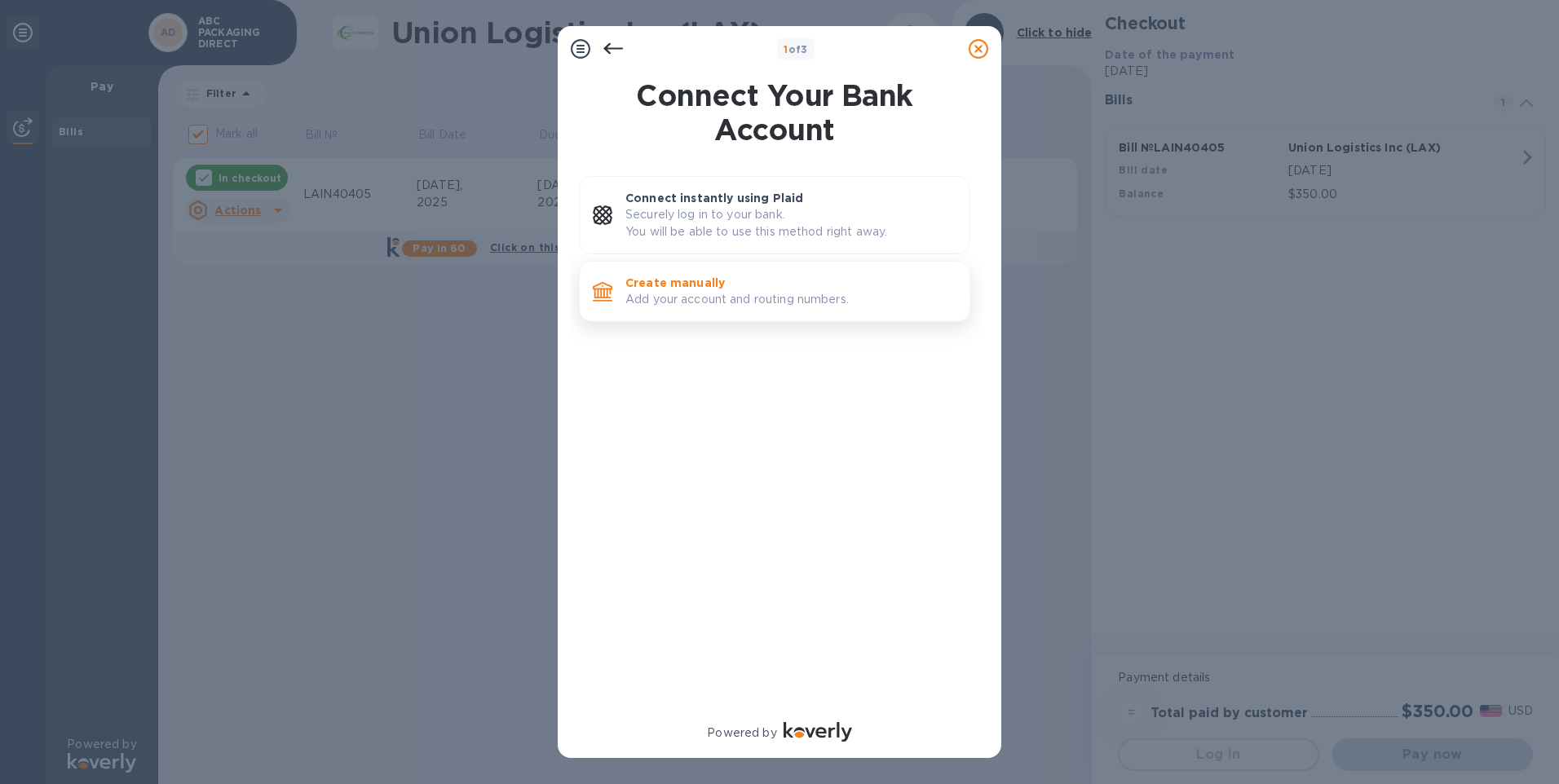
click at [724, 293] on p "Add your account and routing numbers." at bounding box center [791, 299] width 331 height 17
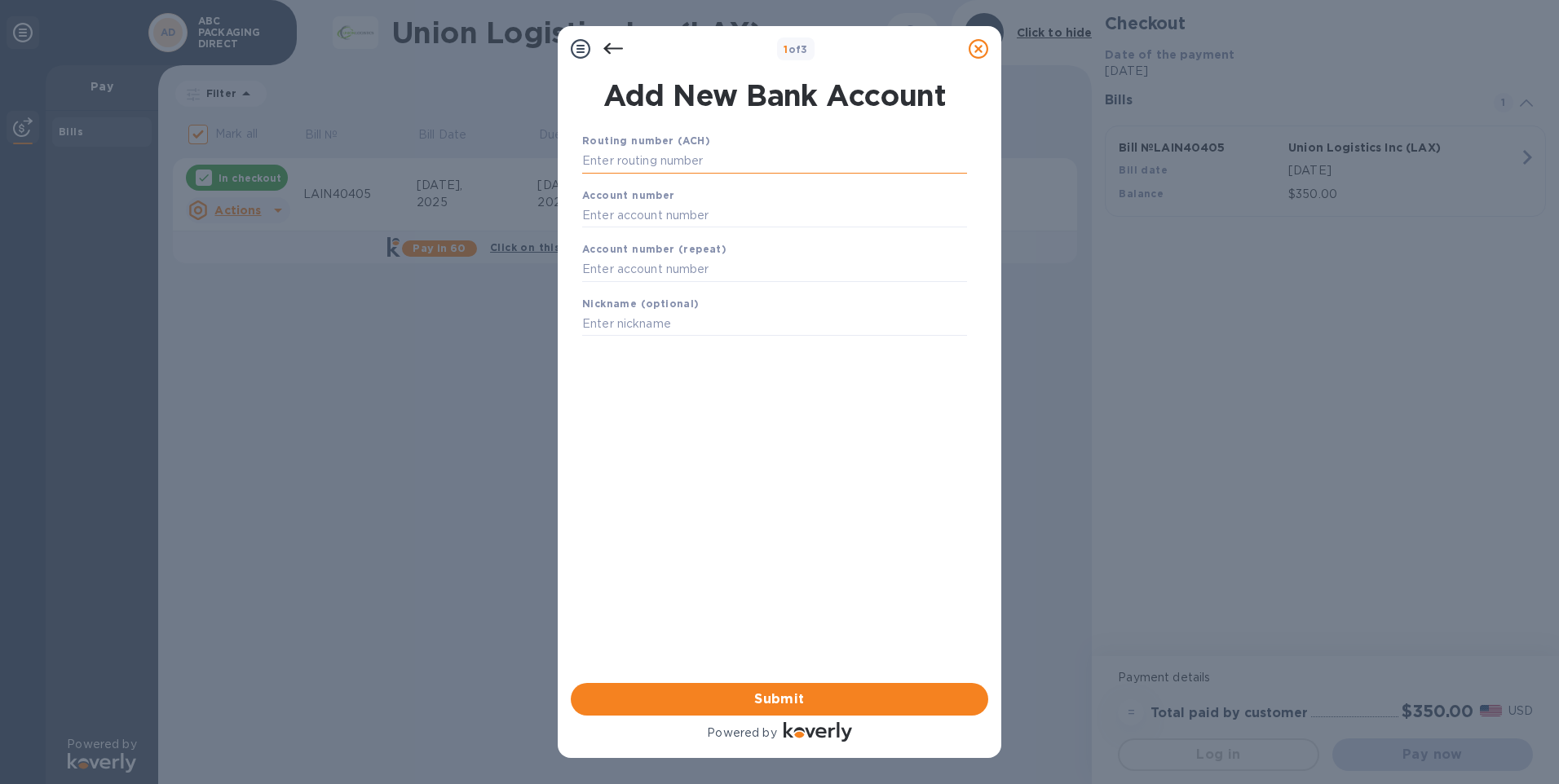
click at [692, 156] on input "text" at bounding box center [775, 162] width 384 height 25
type input "041000153"
type input "01663246763"
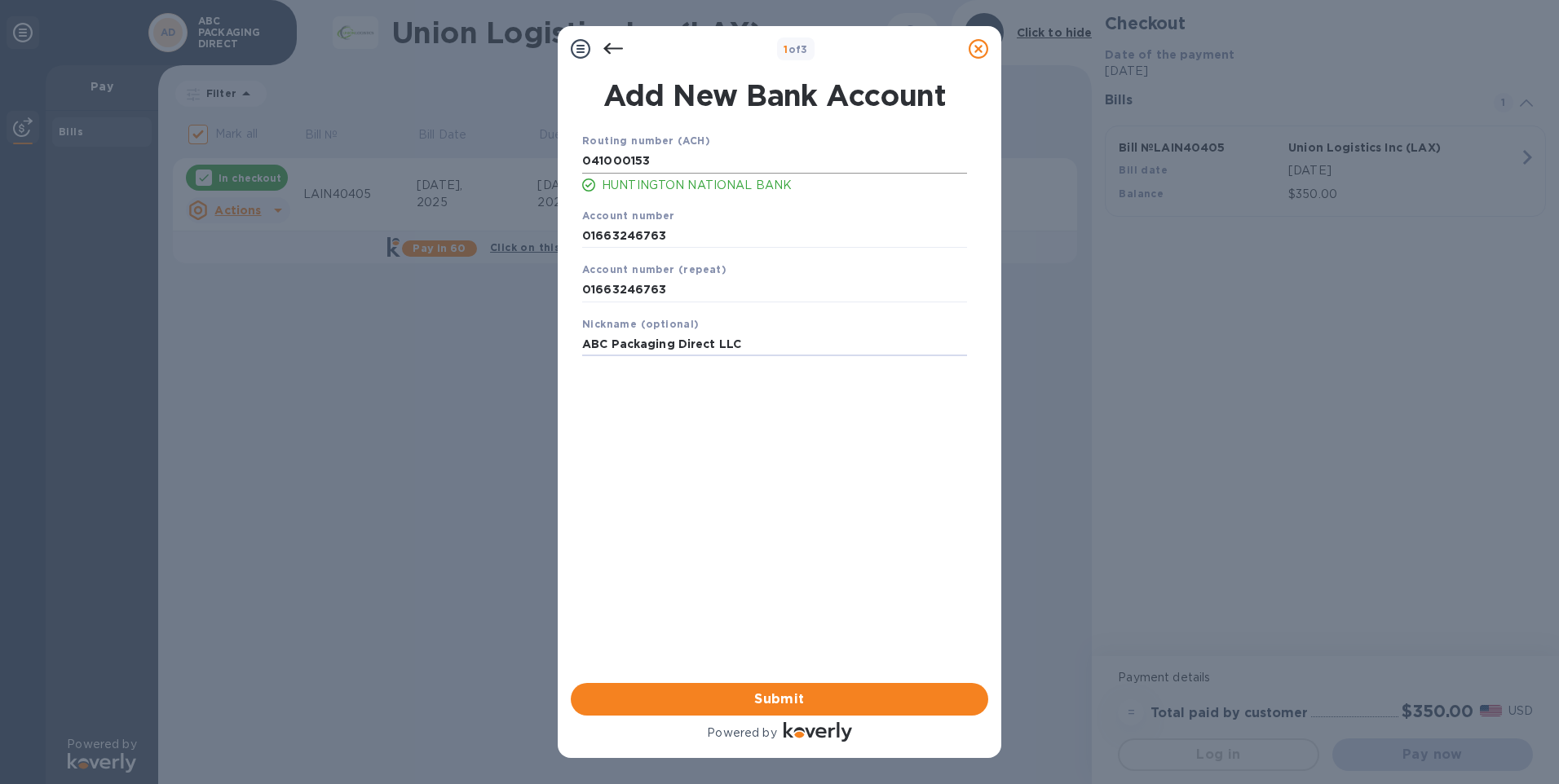
type input "ABC Packaging Direct LLC"
click at [780, 684] on button "Submit" at bounding box center [780, 699] width 417 height 33
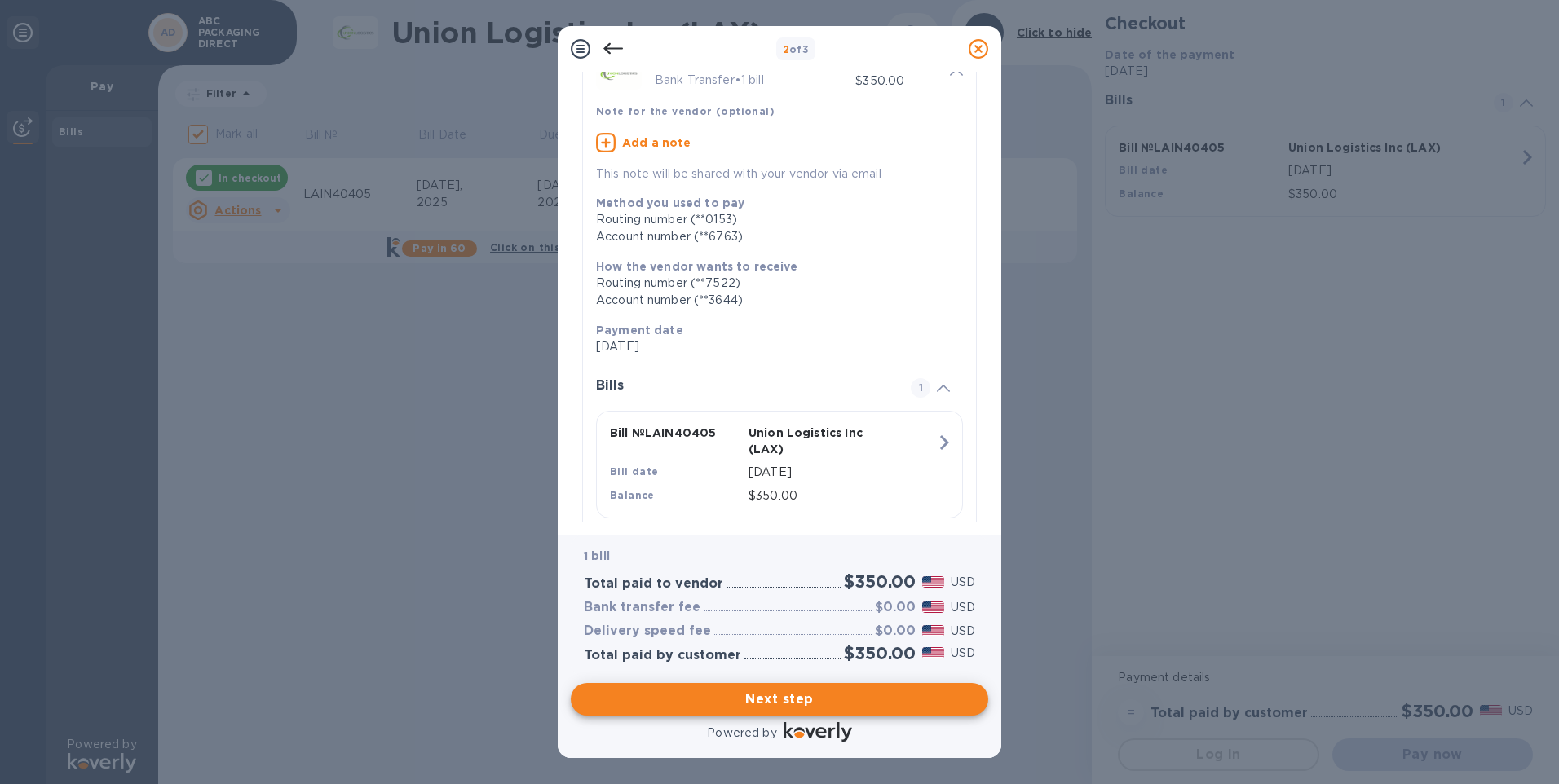
scroll to position [124, 0]
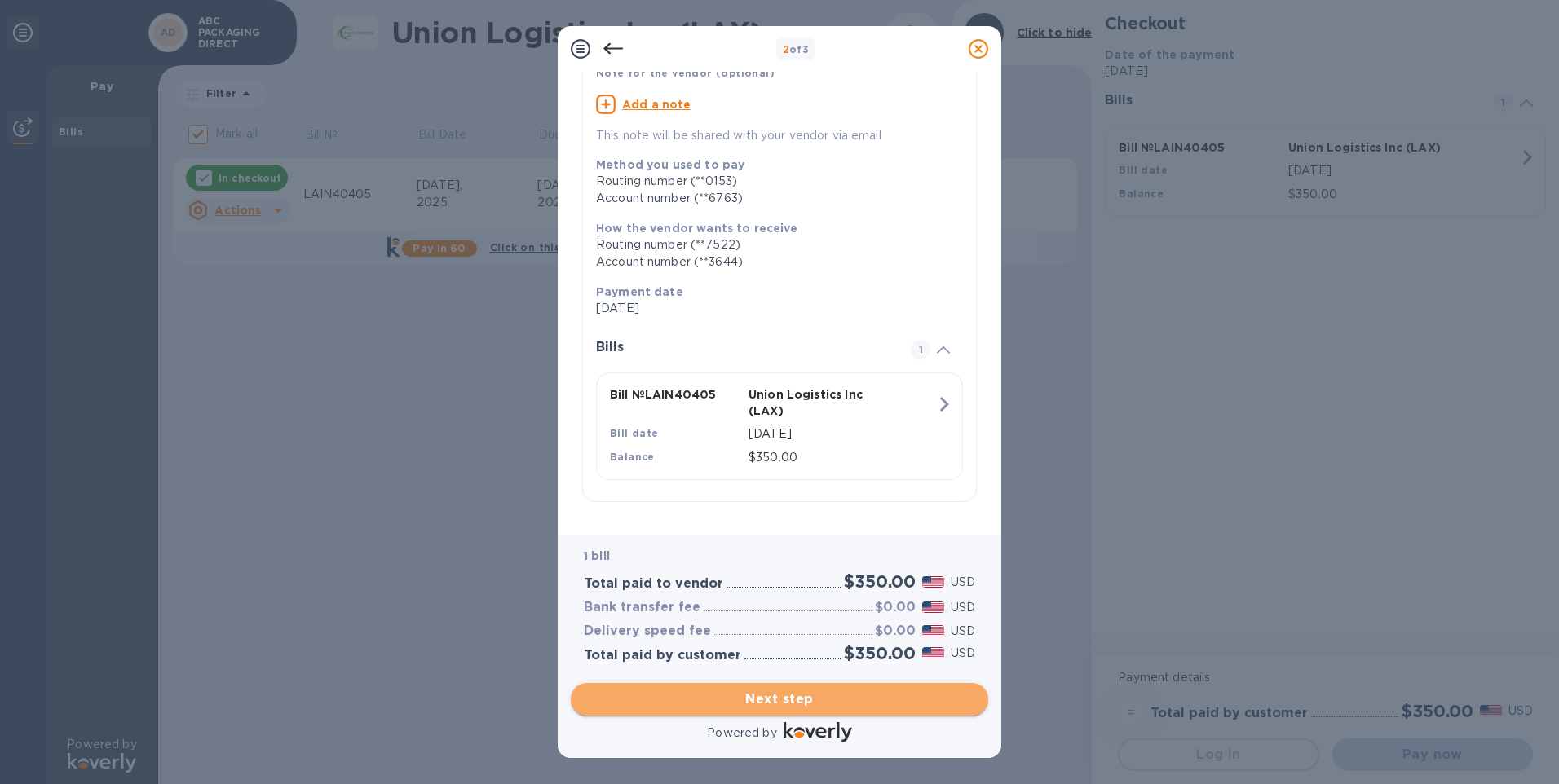
click at [825, 693] on span "Next step" at bounding box center [779, 699] width 391 height 19
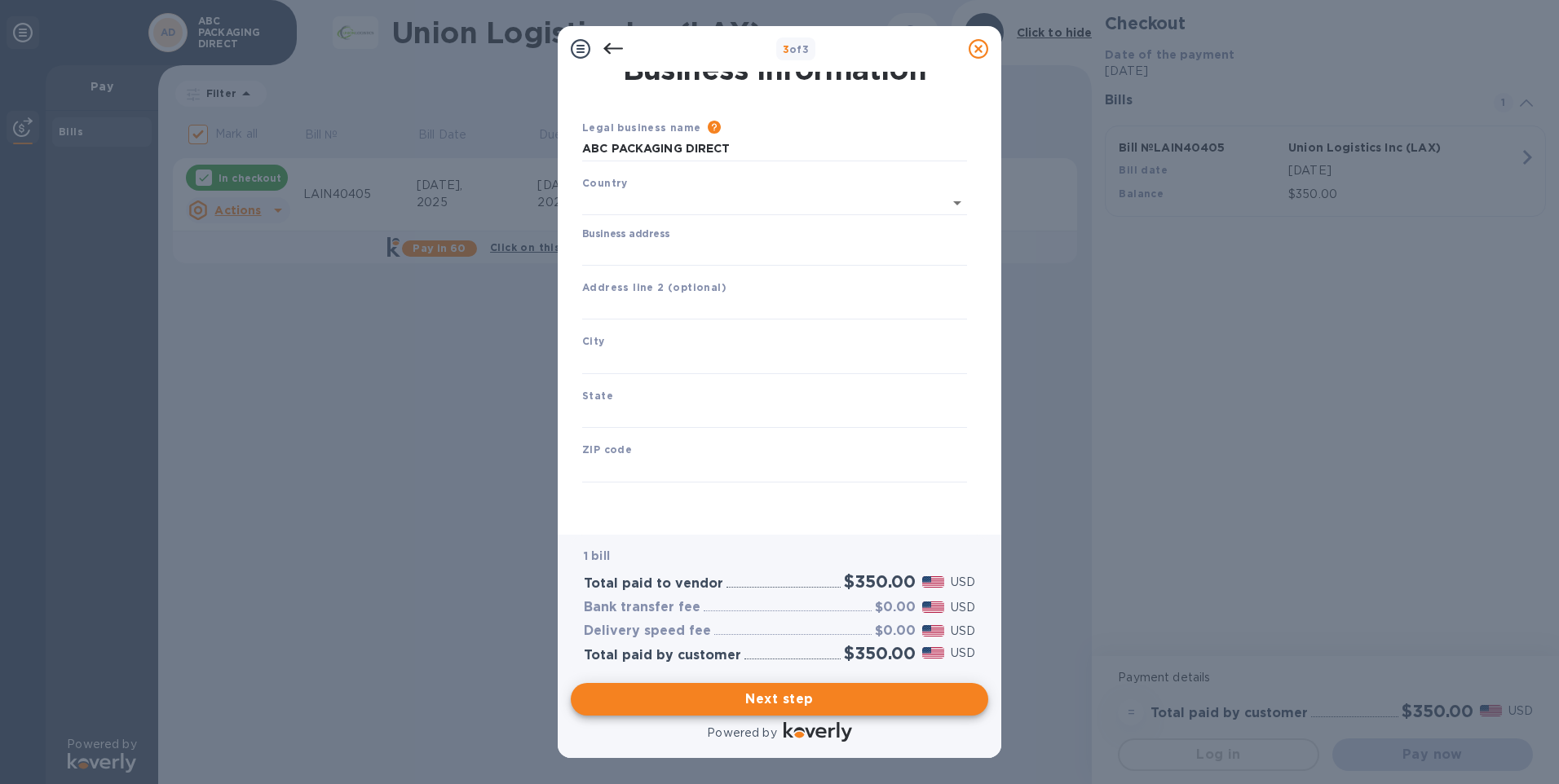
type input "[GEOGRAPHIC_DATA]"
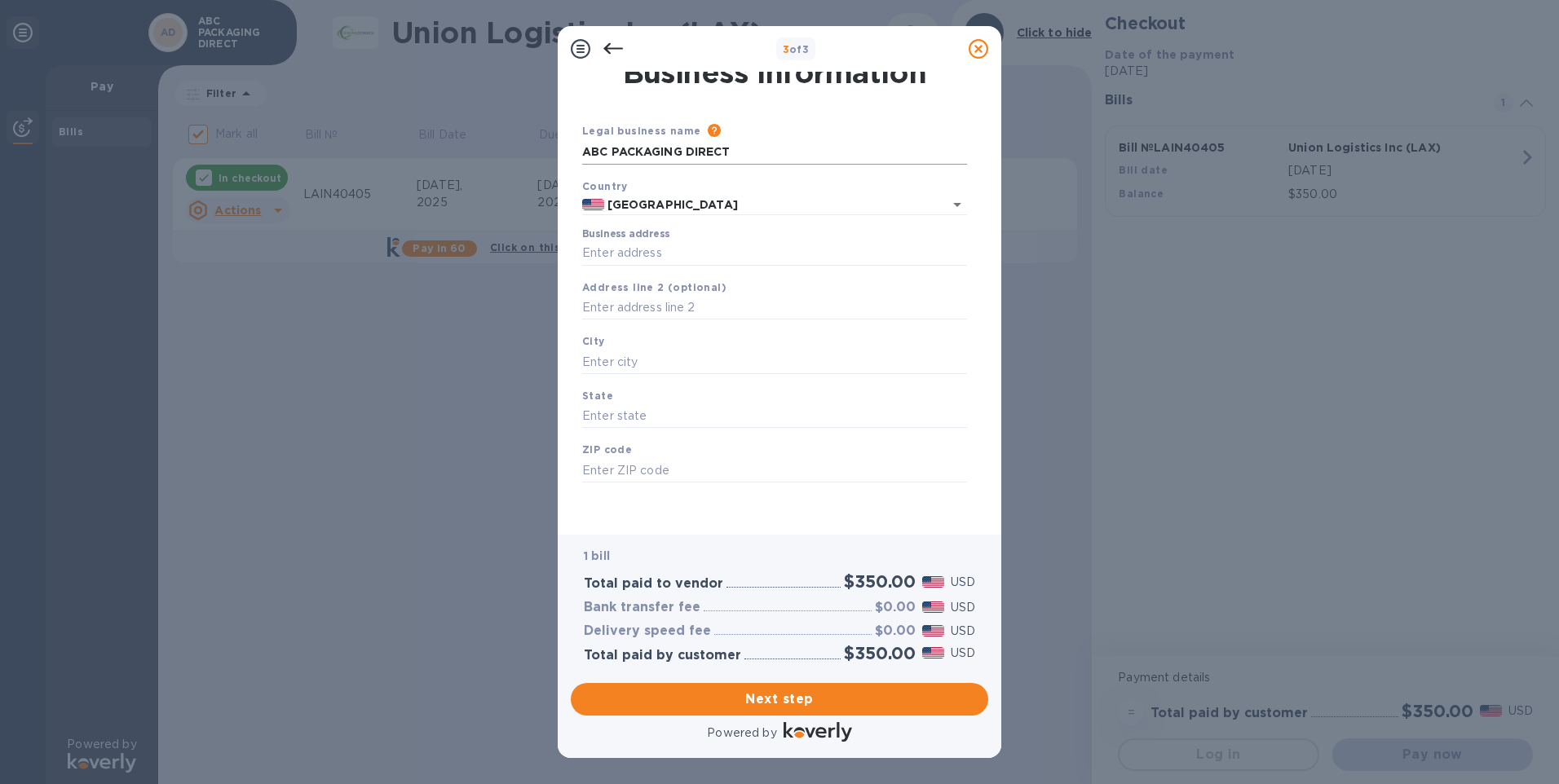
click at [770, 152] on input "ABC PACKAGING DIRECT" at bounding box center [775, 153] width 384 height 25
type input "ABC PACKAGING DIRECT LLC"
type input "[STREET_ADDRESS][PERSON_NAME]"
type input "Avon"
type input "OH"
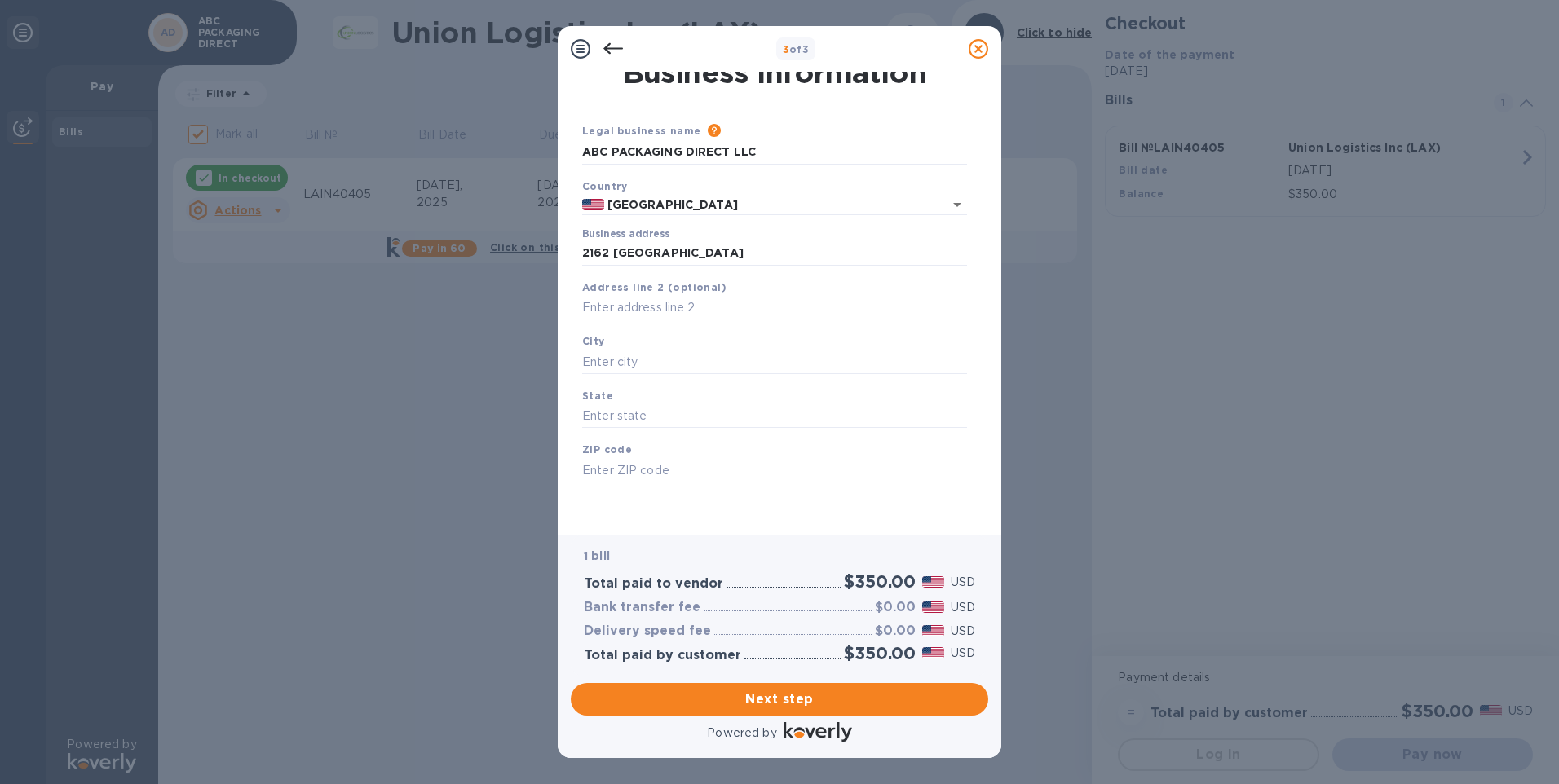
type input "44011"
click at [792, 690] on span "Next step" at bounding box center [779, 699] width 391 height 19
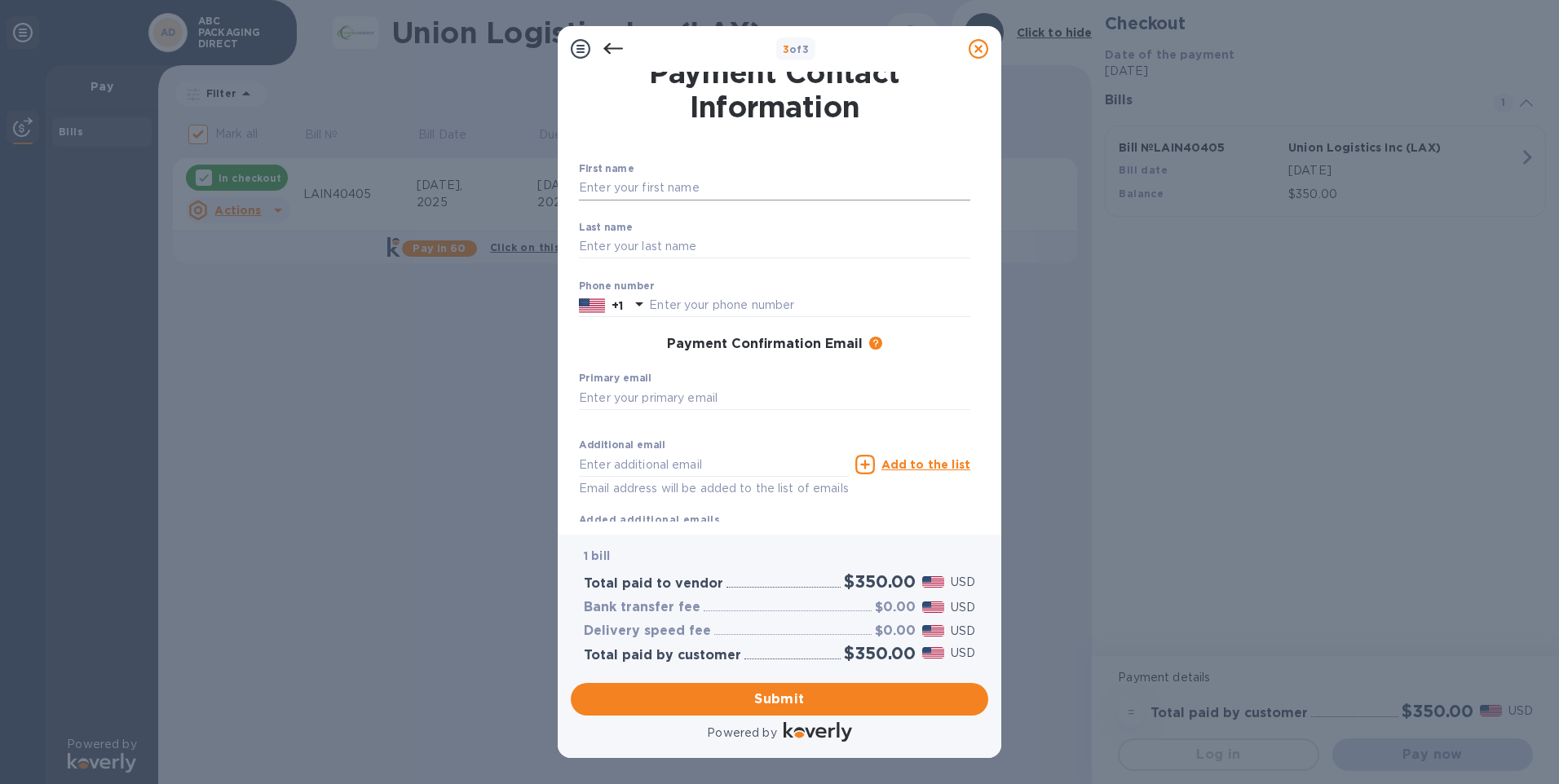
click at [709, 190] on input "text" at bounding box center [774, 188] width 391 height 25
type input "ABC Packaging Direct LLC"
type input "4407995617"
type input "[EMAIL_ADDRESS][DOMAIN_NAME]"
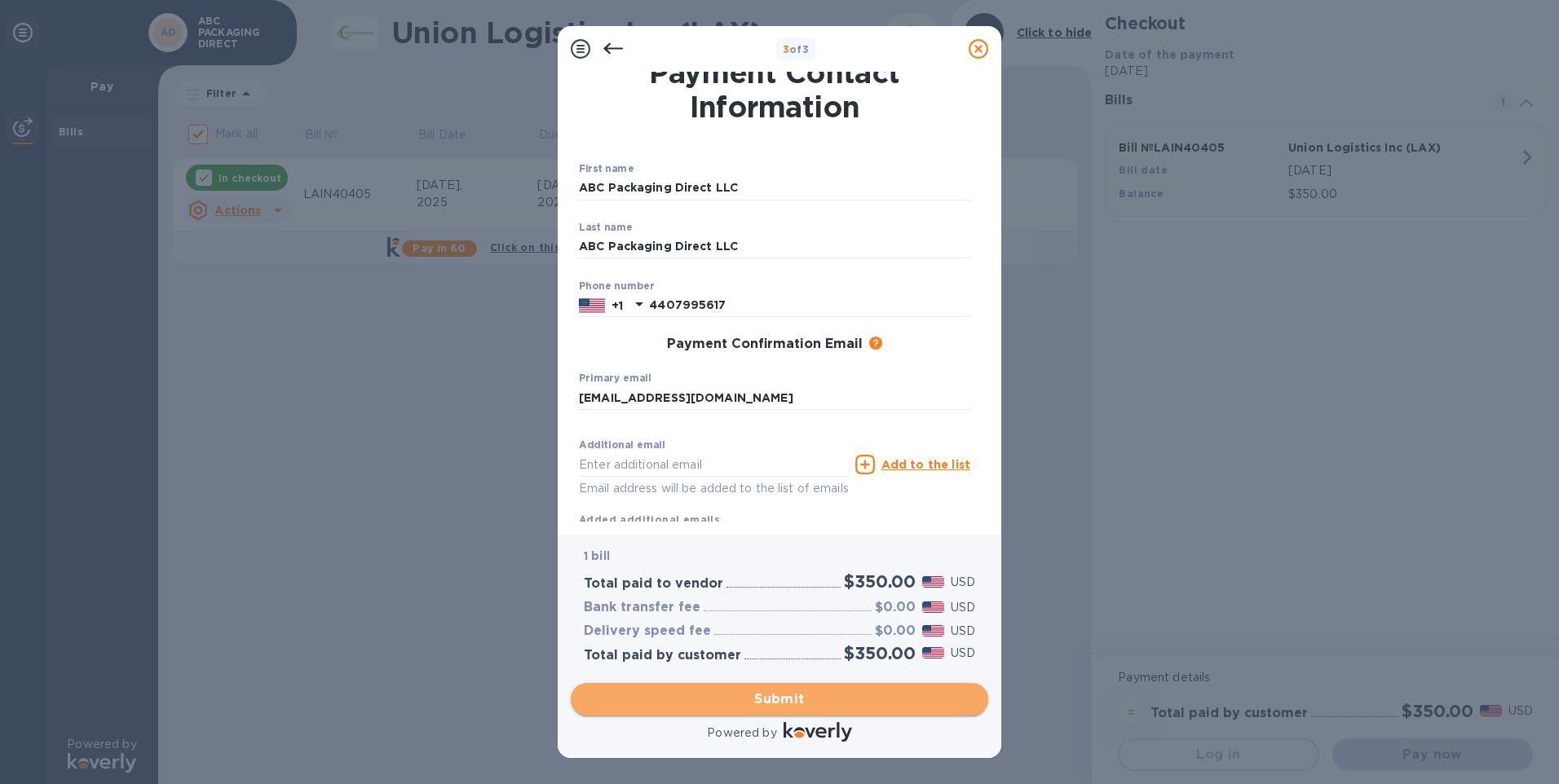
click at [757, 697] on span "Submit" at bounding box center [779, 699] width 391 height 19
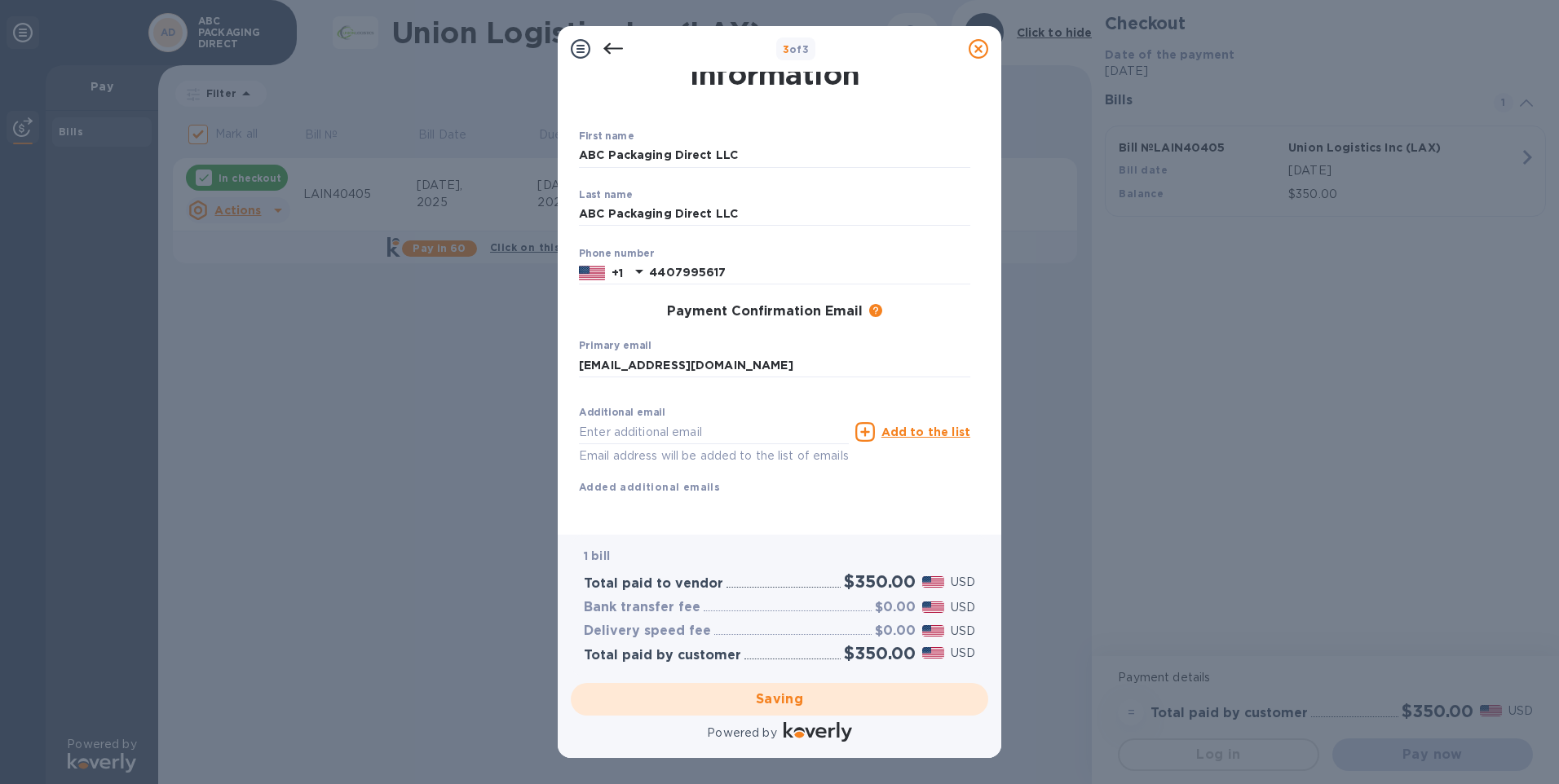
scroll to position [64, 0]
checkbox input "false"
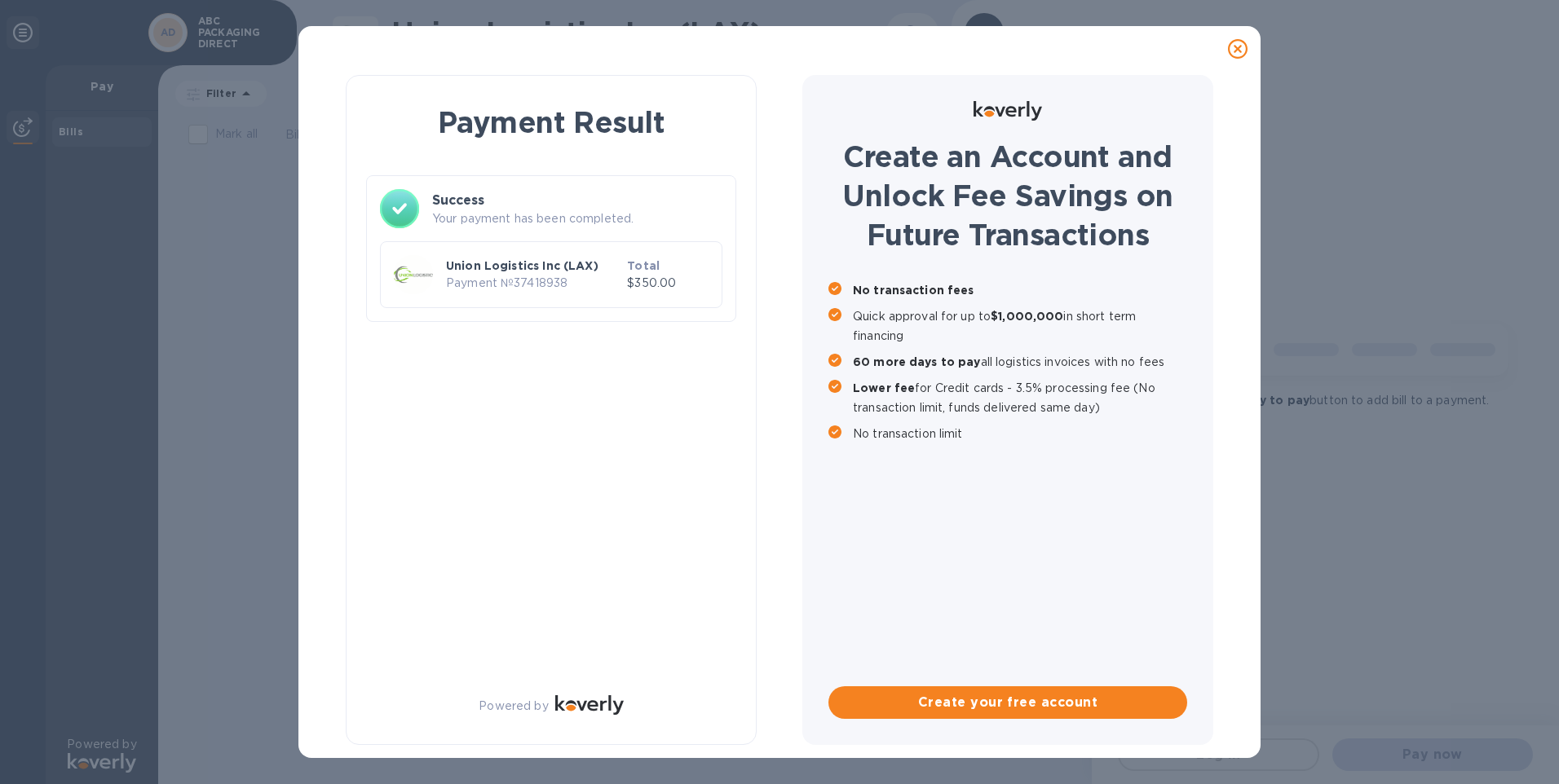
scroll to position [0, 0]
click at [1243, 37] on div at bounding box center [1238, 49] width 33 height 33
